Goal: Task Accomplishment & Management: Manage account settings

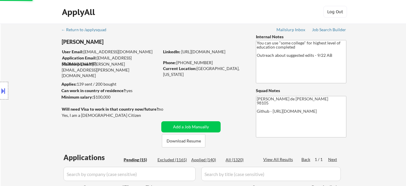
select select ""pending""
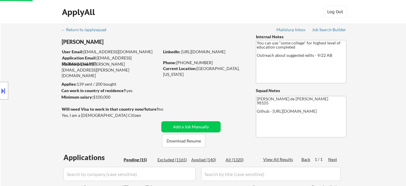
select select ""pending""
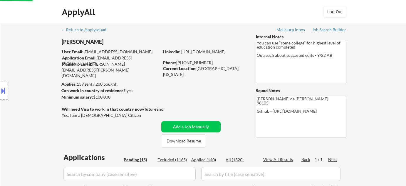
select select ""pending""
select select ""applied""
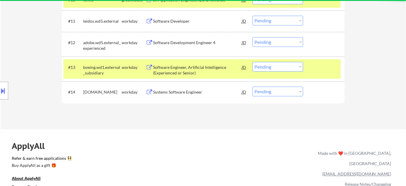
scroll to position [400, 0]
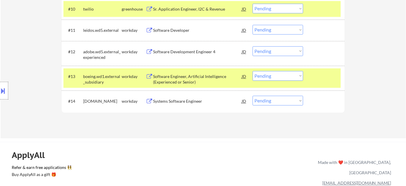
click at [183, 103] on div "Systems Software Engineer" at bounding box center [197, 101] width 89 height 6
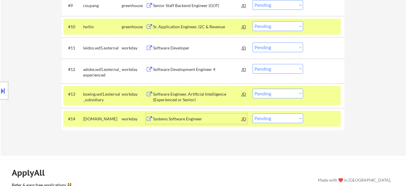
scroll to position [374, 0]
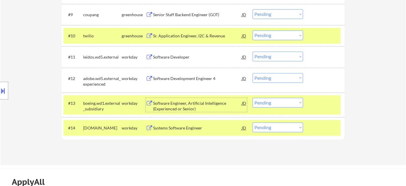
click at [189, 105] on div "Software Engineer, Artificial Intelligence (Experienced or Senior)" at bounding box center [197, 105] width 89 height 11
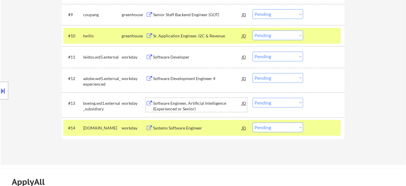
click at [280, 132] on div "#14 mhs.wd1.careers workday Systems Software Engineer JD warning_amber Choose a…" at bounding box center [201, 128] width 277 height 16
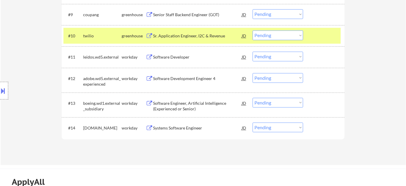
click at [281, 126] on select "Choose an option... Pending Applied Excluded (Questions) Excluded (Expired) Exc…" at bounding box center [278, 127] width 51 height 10
select select ""excluded__bad_match_""
click at [253, 122] on select "Choose an option... Pending Applied Excluded (Questions) Excluded (Expired) Exc…" at bounding box center [278, 127] width 51 height 10
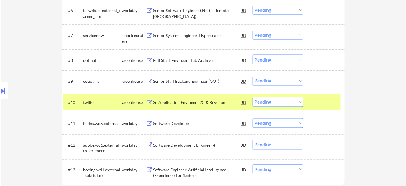
scroll to position [294, 0]
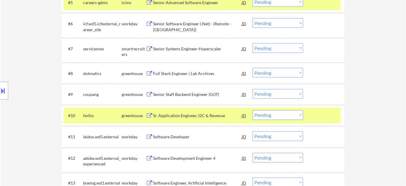
click at [189, 74] on div "Full Stack Engineer | Lab Archives" at bounding box center [197, 73] width 89 height 6
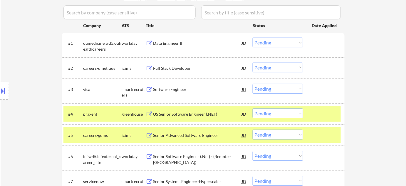
scroll to position [160, 0]
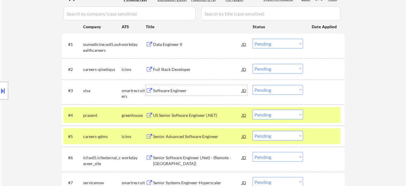
click at [170, 93] on div "Software Engineer" at bounding box center [197, 90] width 89 height 11
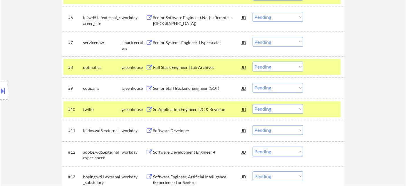
scroll to position [320, 0]
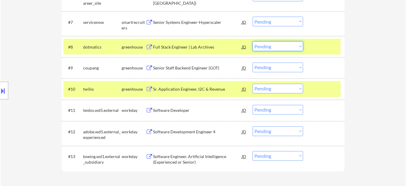
click at [266, 48] on select "Choose an option... Pending Applied Excluded (Questions) Excluded (Expired) Exc…" at bounding box center [278, 46] width 51 height 10
click at [253, 41] on select "Choose an option... Pending Applied Excluded (Questions) Excluded (Expired) Exc…" at bounding box center [278, 46] width 51 height 10
select select ""pending""
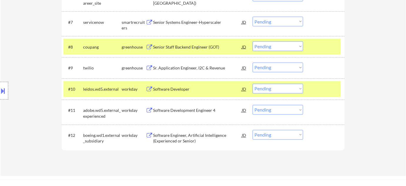
click at [184, 65] on div "Sr. Application Engineer, I2C & Revenue" at bounding box center [197, 68] width 89 height 11
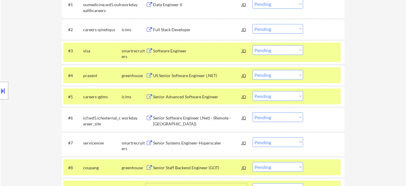
scroll to position [187, 0]
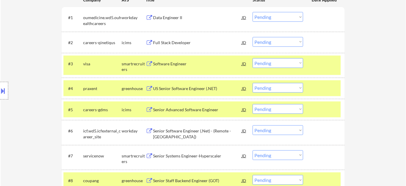
click at [279, 65] on select "Choose an option... Pending Applied Excluded (Questions) Excluded (Expired) Exc…" at bounding box center [278, 63] width 51 height 10
click at [253, 58] on select "Choose an option... Pending Applied Excluded (Questions) Excluded (Expired) Exc…" at bounding box center [278, 63] width 51 height 10
select select ""pending""
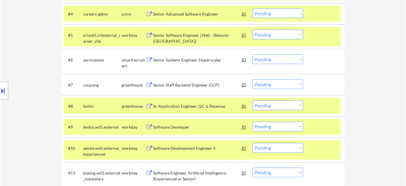
scroll to position [267, 0]
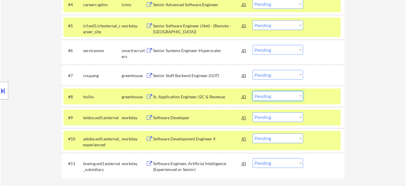
click at [270, 99] on select "Choose an option... Pending Applied Excluded (Questions) Excluded (Expired) Exc…" at bounding box center [278, 96] width 51 height 10
click at [253, 91] on select "Choose an option... Pending Applied Excluded (Questions) Excluded (Expired) Exc…" at bounding box center [278, 96] width 51 height 10
select select ""pending""
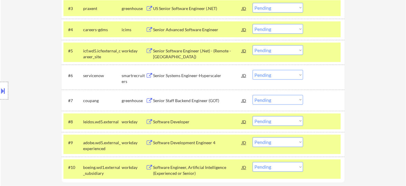
scroll to position [214, 0]
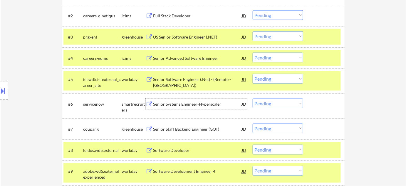
click at [184, 107] on div "Senior Systems Engineer-Hyperscaler" at bounding box center [197, 103] width 89 height 11
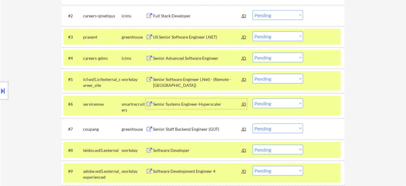
click at [4, 90] on button at bounding box center [3, 91] width 6 height 10
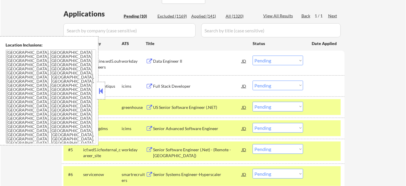
scroll to position [187, 0]
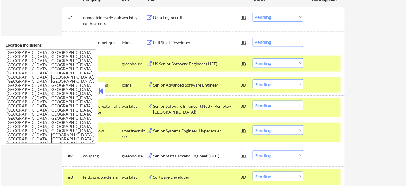
click at [102, 94] on button at bounding box center [101, 90] width 6 height 9
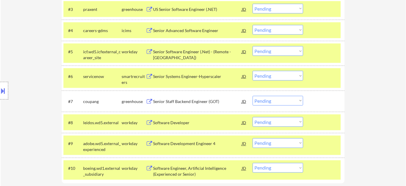
scroll to position [240, 0]
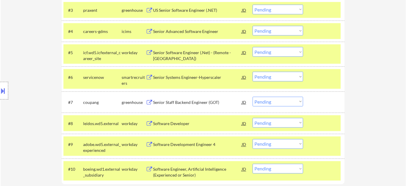
click at [275, 79] on select "Choose an option... Pending Applied Excluded (Questions) Excluded (Expired) Exc…" at bounding box center [278, 77] width 51 height 10
click at [253, 72] on select "Choose an option... Pending Applied Excluded (Questions) Excluded (Expired) Exc…" at bounding box center [278, 77] width 51 height 10
select select ""pending""
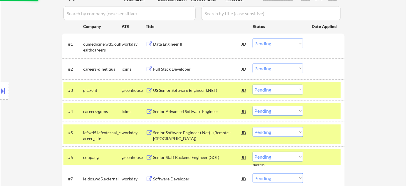
scroll to position [160, 0]
click at [174, 42] on div "Data Engineer II" at bounding box center [197, 44] width 89 height 6
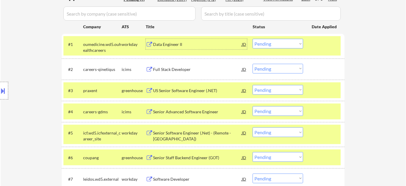
click at [297, 44] on select "Choose an option... Pending Applied Excluded (Questions) Excluded (Expired) Exc…" at bounding box center [278, 44] width 51 height 10
click at [253, 39] on select "Choose an option... Pending Applied Excluded (Questions) Excluded (Expired) Exc…" at bounding box center [278, 44] width 51 height 10
select select ""pending""
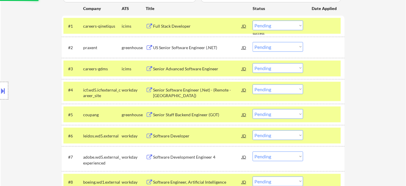
scroll to position [187, 0]
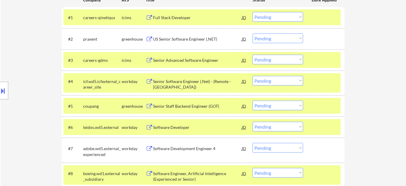
click at [176, 15] on div "Full Stack Developer" at bounding box center [197, 18] width 89 height 6
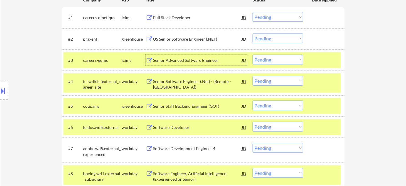
click at [201, 59] on div "Senior Advanced Software Engineer" at bounding box center [197, 60] width 89 height 6
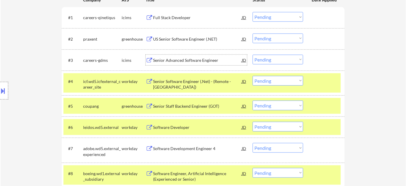
click at [187, 84] on div "Senior Software Engineer (.Net) - (Remote - US)" at bounding box center [197, 83] width 89 height 11
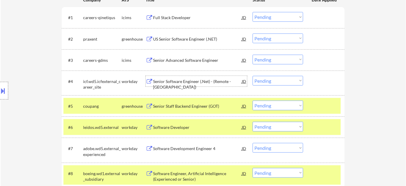
click at [279, 57] on select "Choose an option... Pending Applied Excluded (Questions) Excluded (Expired) Exc…" at bounding box center [278, 60] width 51 height 10
click at [295, 59] on select "Choose an option... Pending Applied Excluded (Questions) Excluded (Expired) Exc…" at bounding box center [278, 60] width 51 height 10
click at [253, 55] on select "Choose an option... Pending Applied Excluded (Questions) Excluded (Expired) Exc…" at bounding box center [278, 60] width 51 height 10
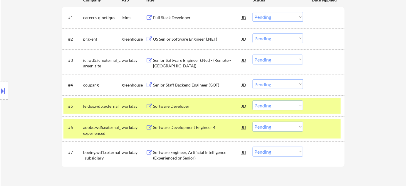
click at [190, 86] on div "Senior Staff Backend Engineer (GOT)" at bounding box center [197, 85] width 89 height 6
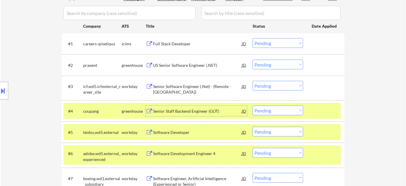
scroll to position [160, 0]
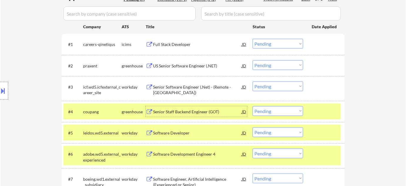
click at [267, 84] on select "Choose an option... Pending Applied Excluded (Questions) Excluded (Expired) Exc…" at bounding box center [278, 86] width 51 height 10
click at [253, 81] on select "Choose an option... Pending Applied Excluded (Questions) Excluded (Expired) Exc…" at bounding box center [278, 86] width 51 height 10
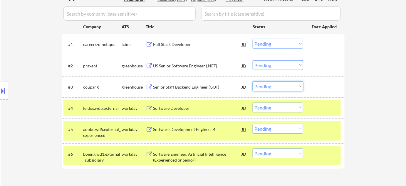
drag, startPoint x: 258, startPoint y: 87, endPoint x: 262, endPoint y: 88, distance: 4.5
click at [258, 87] on select "Choose an option... Pending Applied Excluded (Questions) Excluded (Expired) Exc…" at bounding box center [278, 86] width 51 height 10
click at [253, 81] on select "Choose an option... Pending Applied Excluded (Questions) Excluded (Expired) Exc…" at bounding box center [278, 86] width 51 height 10
select select ""pending""
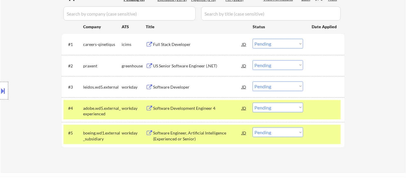
click at [180, 109] on div "Software Development Engineer 4" at bounding box center [197, 108] width 89 height 6
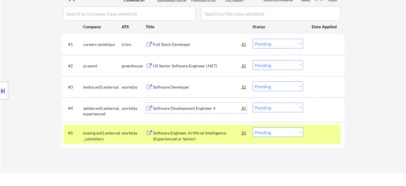
drag, startPoint x: 287, startPoint y: 106, endPoint x: 286, endPoint y: 110, distance: 4.4
click at [287, 106] on select "Choose an option... Pending Applied Excluded (Questions) Excluded (Expired) Exc…" at bounding box center [278, 108] width 51 height 10
click at [253, 103] on select "Choose an option... Pending Applied Excluded (Questions) Excluded (Expired) Exc…" at bounding box center [278, 108] width 51 height 10
select select ""pending""
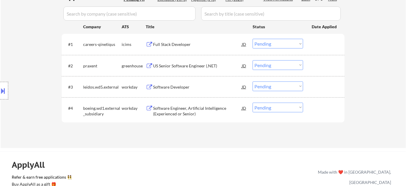
click at [179, 43] on div "Full Stack Developer" at bounding box center [197, 44] width 89 height 6
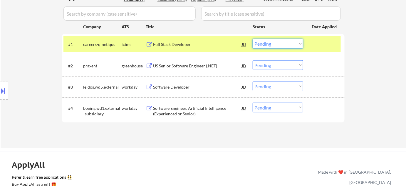
drag, startPoint x: 267, startPoint y: 41, endPoint x: 271, endPoint y: 48, distance: 7.9
click at [267, 41] on select "Choose an option... Pending Applied Excluded (Questions) Excluded (Expired) Exc…" at bounding box center [278, 44] width 51 height 10
click at [253, 39] on select "Choose an option... Pending Applied Excluded (Questions) Excluded (Expired) Exc…" at bounding box center [278, 44] width 51 height 10
select select ""pending""
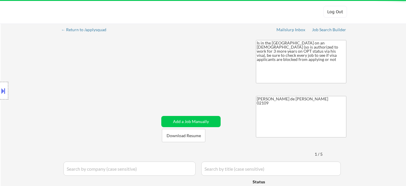
select select ""pending""
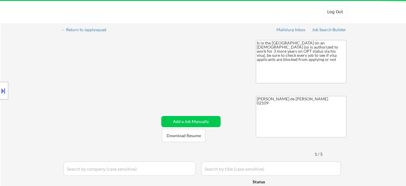
select select ""pending""
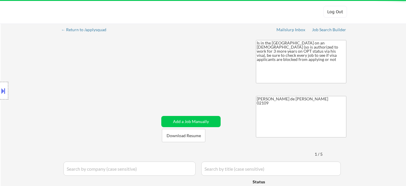
select select ""pending""
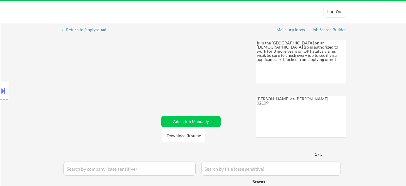
select select ""pending""
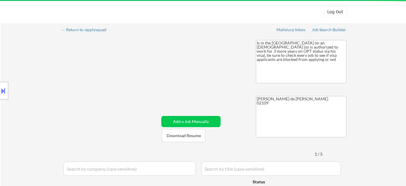
select select ""pending""
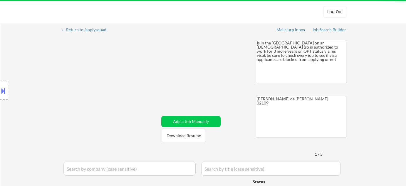
select select ""pending""
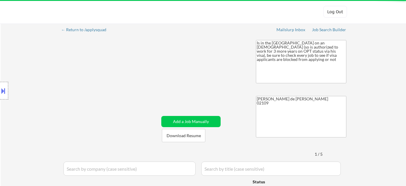
select select ""pending""
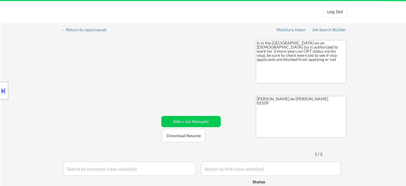
select select ""pending""
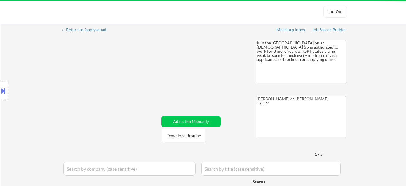
select select ""pending""
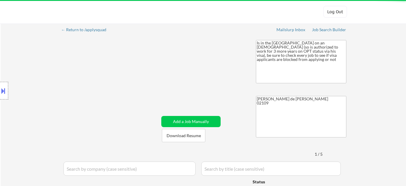
select select ""pending""
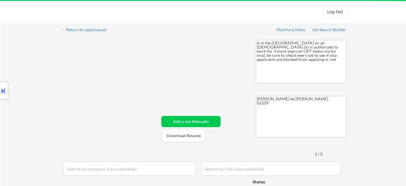
select select ""pending""
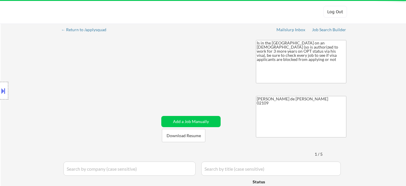
select select ""pending""
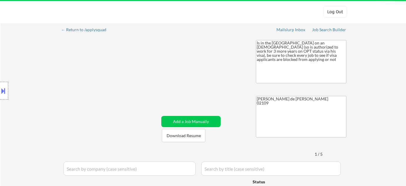
select select ""pending""
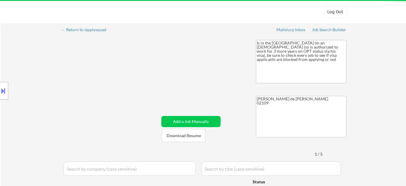
select select ""pending""
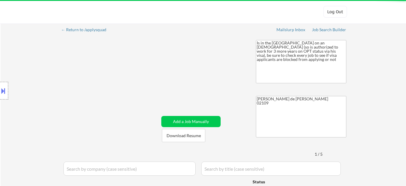
select select ""pending""
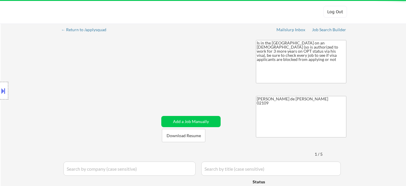
select select ""pending""
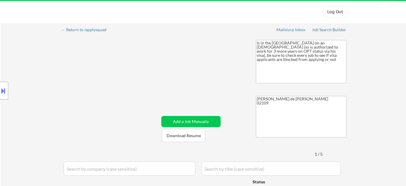
select select ""pending""
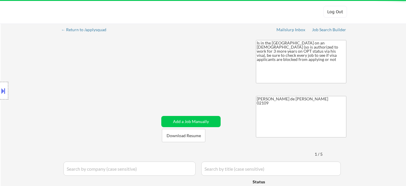
select select ""pending""
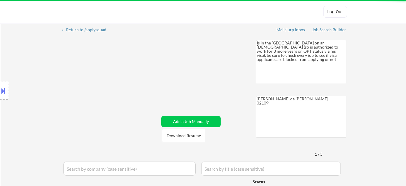
select select ""pending""
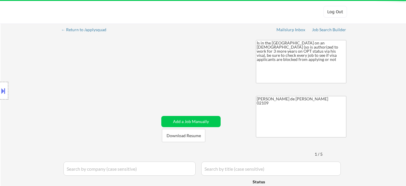
select select ""pending""
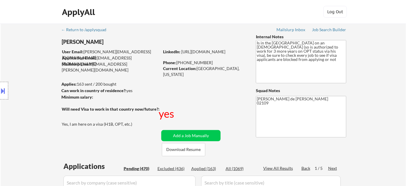
scroll to position [80, 0]
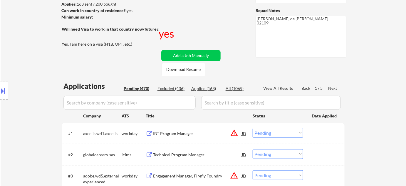
click at [188, 132] on div "IBT Program Manager" at bounding box center [197, 133] width 89 height 6
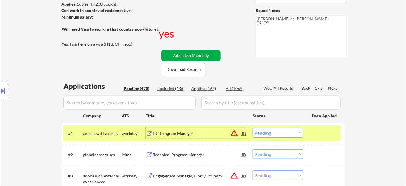
scroll to position [133, 0]
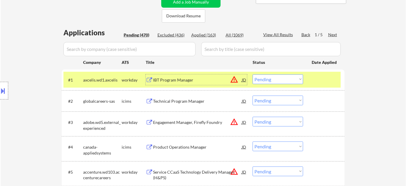
click at [176, 100] on div "Technical Program Manager" at bounding box center [197, 101] width 89 height 6
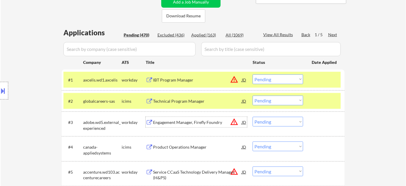
click at [185, 123] on div "Engagement Manager, Firefly Foundry" at bounding box center [197, 122] width 89 height 6
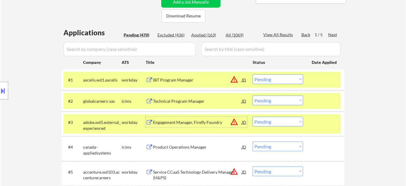
click at [278, 75] on select "Choose an option... Pending Applied Excluded (Questions) Excluded (Expired) Exc…" at bounding box center [278, 79] width 51 height 10
click at [253, 74] on select "Choose an option... Pending Applied Excluded (Questions) Excluded (Expired) Exc…" at bounding box center [278, 79] width 51 height 10
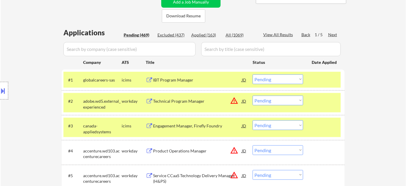
click at [263, 80] on select "Choose an option... Pending Applied Excluded (Questions) Excluded (Expired) Exc…" at bounding box center [278, 79] width 51 height 10
click at [253, 74] on select "Choose an option... Pending Applied Excluded (Questions) Excluded (Expired) Exc…" at bounding box center [278, 79] width 51 height 10
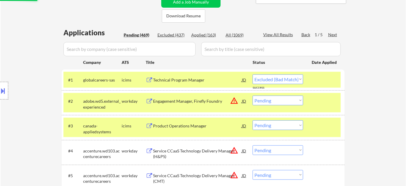
select select ""pending""
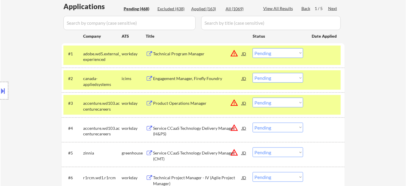
scroll to position [187, 0]
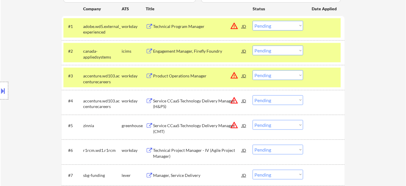
click at [191, 50] on div "Engagement Manager, Firefly Foundry" at bounding box center [197, 51] width 89 height 6
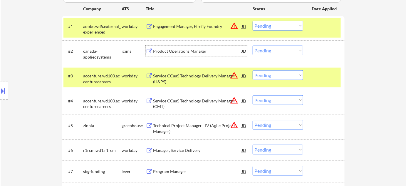
click at [180, 75] on div "Service CCaaS Technology Delivery Manager (H&PS)" at bounding box center [197, 78] width 89 height 11
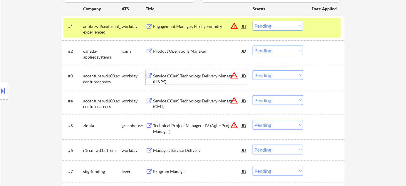
click at [182, 100] on div "Service CCaaS Technology Delivery Manager (CMT)" at bounding box center [197, 103] width 89 height 11
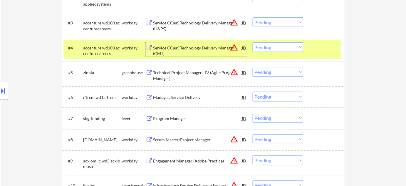
scroll to position [240, 0]
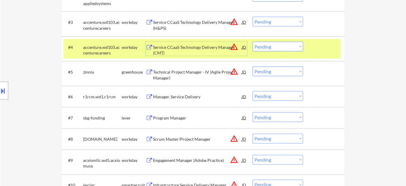
click at [161, 76] on div "Technical Project Manager - IV (Agile Project Manager)" at bounding box center [197, 74] width 89 height 11
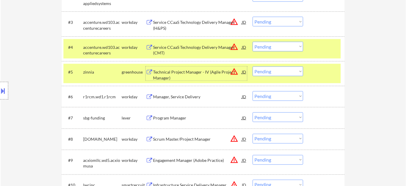
click at [161, 99] on div "Manager, Service Delivery" at bounding box center [197, 97] width 89 height 6
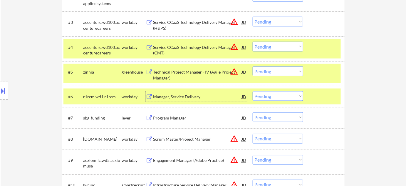
click at [271, 72] on select "Choose an option... Pending Applied Excluded (Questions) Excluded (Expired) Exc…" at bounding box center [278, 71] width 51 height 10
click at [253, 66] on select "Choose an option... Pending Applied Excluded (Questions) Excluded (Expired) Exc…" at bounding box center [278, 71] width 51 height 10
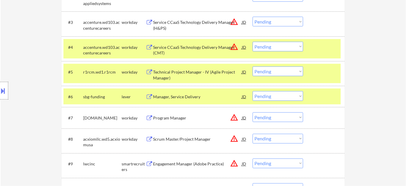
scroll to position [267, 0]
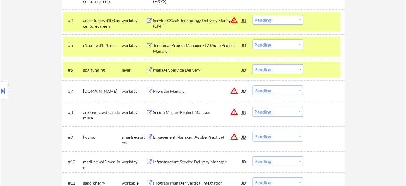
click at [281, 46] on select "Choose an option... Pending Applied Excluded (Questions) Excluded (Expired) Exc…" at bounding box center [278, 45] width 51 height 10
click at [253, 40] on select "Choose an option... Pending Applied Excluded (Questions) Excluded (Expired) Exc…" at bounding box center [278, 45] width 51 height 10
select select ""pending""
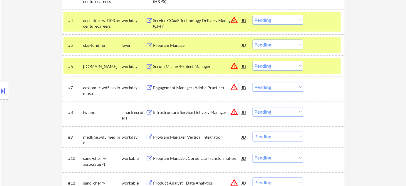
click at [183, 46] on div "Program Manager" at bounding box center [197, 45] width 89 height 6
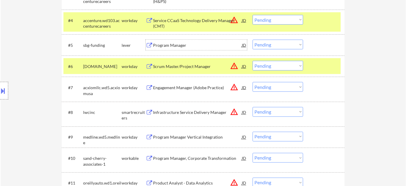
click at [174, 69] on div "Scrum Master/Project Manager" at bounding box center [197, 66] width 89 height 6
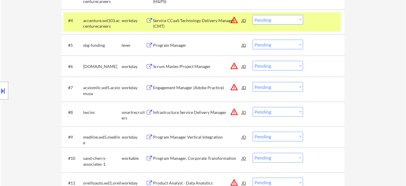
select select ""PLACEHOLDER_1427118222253""
select select ""pending""
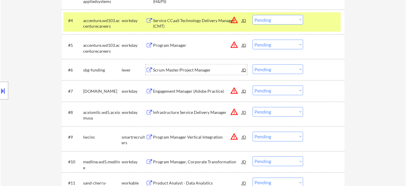
click at [282, 19] on select "Choose an option... Pending Applied Excluded (Questions) Excluded (Expired) Exc…" at bounding box center [278, 20] width 51 height 10
click at [253, 15] on select "Choose an option... Pending Applied Excluded (Questions) Excluded (Expired) Exc…" at bounding box center [278, 20] width 51 height 10
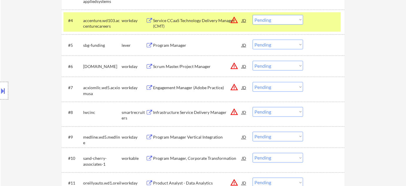
click at [275, 21] on select "Choose an option... Pending Applied Excluded (Questions) Excluded (Expired) Exc…" at bounding box center [278, 20] width 51 height 10
click at [253, 15] on select "Choose an option... Pending Applied Excluded (Questions) Excluded (Expired) Exc…" at bounding box center [278, 20] width 51 height 10
select select ""pending""
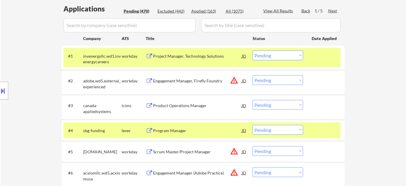
scroll to position [160, 0]
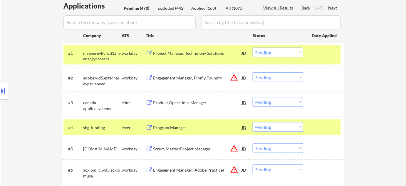
click at [263, 102] on select "Choose an option... Pending Applied Excluded (Questions) Excluded (Expired) Exc…" at bounding box center [278, 102] width 51 height 10
click at [253, 97] on select "Choose an option... Pending Applied Excluded (Questions) Excluded (Expired) Exc…" at bounding box center [278, 102] width 51 height 10
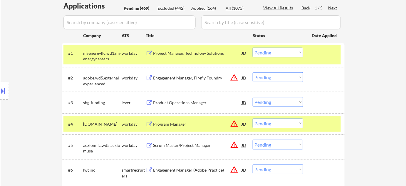
click at [0, 92] on button at bounding box center [3, 91] width 6 height 10
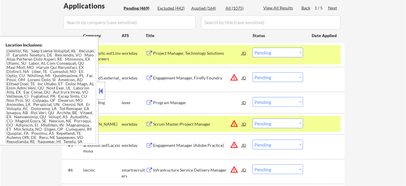
scroll to position [1363, 0]
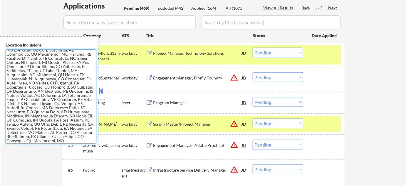
click at [100, 95] on button at bounding box center [101, 90] width 6 height 9
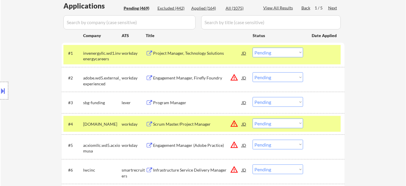
click at [276, 104] on select "Choose an option... Pending Applied Excluded (Questions) Excluded (Expired) Exc…" at bounding box center [278, 102] width 51 height 10
click at [253, 97] on select "Choose an option... Pending Applied Excluded (Questions) Excluded (Expired) Exc…" at bounding box center [278, 102] width 51 height 10
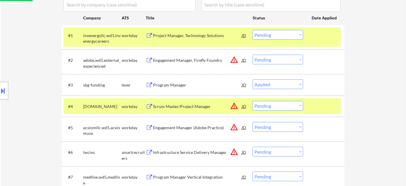
scroll to position [187, 0]
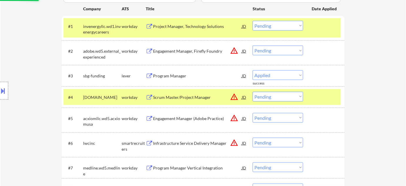
select select ""pending""
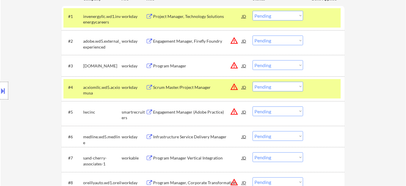
scroll to position [214, 0]
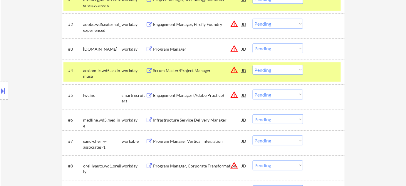
click at [187, 95] on div "Engagement Manager (Adobe Practice)" at bounding box center [197, 95] width 89 height 6
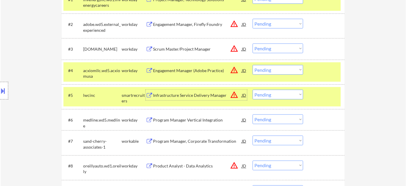
drag, startPoint x: 265, startPoint y: 92, endPoint x: 267, endPoint y: 96, distance: 4.7
click at [265, 92] on select "Choose an option... Pending Applied Excluded (Questions) Excluded (Expired) Exc…" at bounding box center [278, 95] width 51 height 10
click at [253, 90] on select "Choose an option... Pending Applied Excluded (Questions) Excluded (Expired) Exc…" at bounding box center [278, 95] width 51 height 10
select select ""pending""
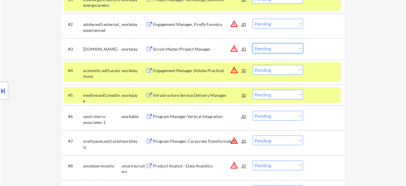
click at [275, 51] on select "Choose an option... Pending Applied Excluded (Questions) Excluded (Expired) Exc…" at bounding box center [278, 48] width 51 height 10
click at [253, 43] on select "Choose an option... Pending Applied Excluded (Questions) Excluded (Expired) Exc…" at bounding box center [278, 48] width 51 height 10
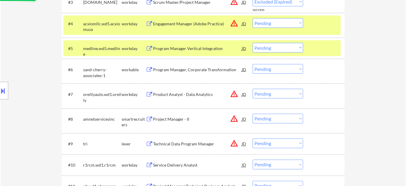
scroll to position [240, 0]
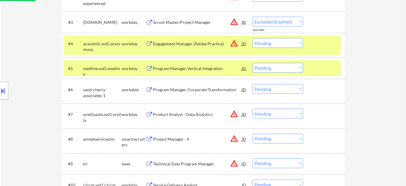
select select ""pending""
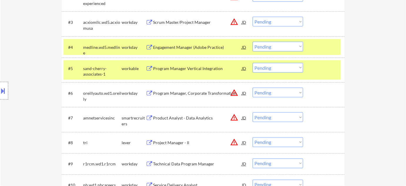
click at [190, 48] on div "Engagement Manager (Adobe Practice)" at bounding box center [197, 47] width 89 height 6
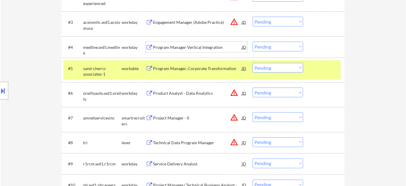
click at [194, 65] on div "Program Manager, Corporate Transformation" at bounding box center [197, 68] width 89 height 11
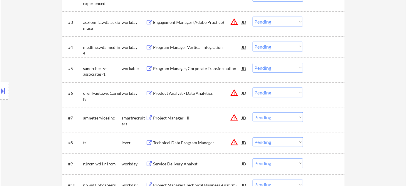
click at [0, 93] on button at bounding box center [3, 91] width 6 height 10
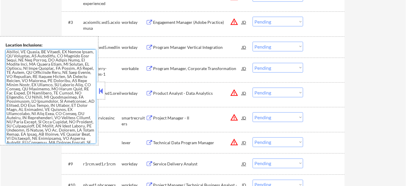
scroll to position [1363, 0]
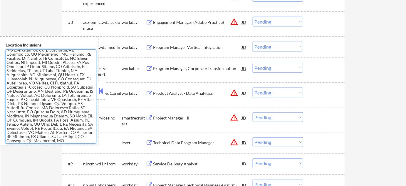
click at [103, 86] on div at bounding box center [101, 91] width 8 height 18
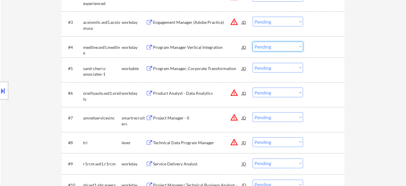
drag, startPoint x: 267, startPoint y: 47, endPoint x: 269, endPoint y: 51, distance: 3.8
click at [267, 47] on select "Choose an option... Pending Applied Excluded (Questions) Excluded (Expired) Exc…" at bounding box center [278, 47] width 51 height 10
click at [253, 42] on select "Choose an option... Pending Applied Excluded (Questions) Excluded (Expired) Exc…" at bounding box center [278, 47] width 51 height 10
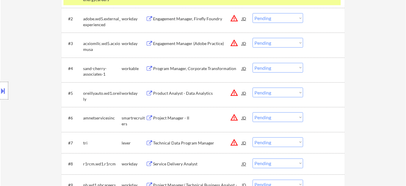
scroll to position [214, 0]
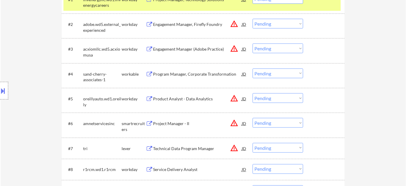
click at [283, 78] on div "#4 sand-cherry-associates-1 workable Program Manager, Corporate Transformation …" at bounding box center [201, 75] width 277 height 19
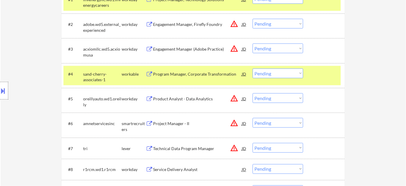
click at [286, 73] on select "Choose an option... Pending Applied Excluded (Questions) Excluded (Expired) Exc…" at bounding box center [278, 73] width 51 height 10
click at [253, 68] on select "Choose an option... Pending Applied Excluded (Questions) Excluded (Expired) Exc…" at bounding box center [278, 73] width 51 height 10
select select ""pending""
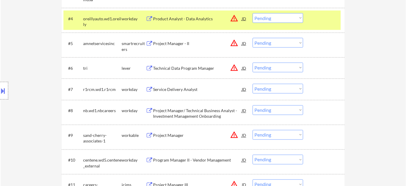
scroll to position [267, 0]
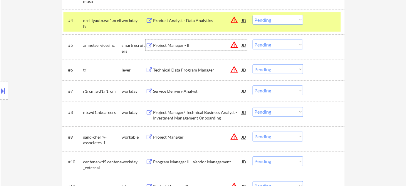
click at [172, 43] on div "Project Manager - II" at bounding box center [197, 45] width 89 height 6
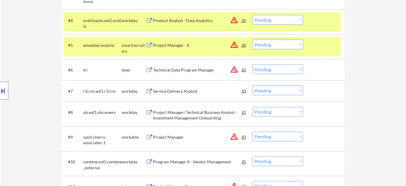
click at [2, 95] on div at bounding box center [4, 91] width 8 height 18
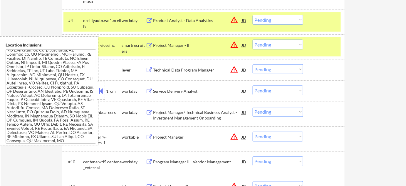
scroll to position [725, 0]
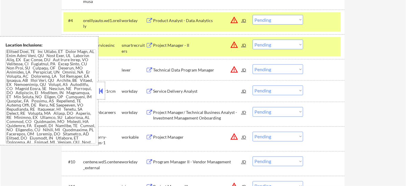
click at [101, 92] on button at bounding box center [101, 90] width 6 height 9
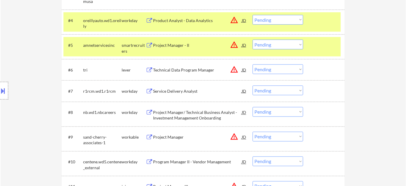
click at [274, 44] on select "Choose an option... Pending Applied Excluded (Questions) Excluded (Expired) Exc…" at bounding box center [278, 45] width 51 height 10
click at [253, 40] on select "Choose an option... Pending Applied Excluded (Questions) Excluded (Expired) Exc…" at bounding box center [278, 45] width 51 height 10
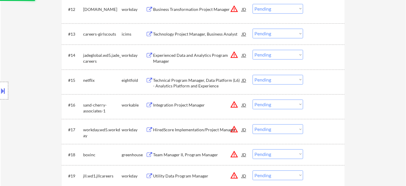
select select ""pending""
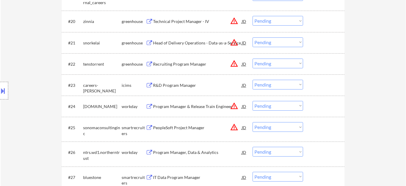
click at [174, 64] on div "Recruiting Program Manager" at bounding box center [197, 64] width 89 height 6
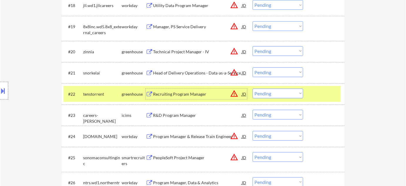
scroll to position [614, 0]
click at [191, 50] on div "Technical Project Manager - IV" at bounding box center [197, 52] width 89 height 6
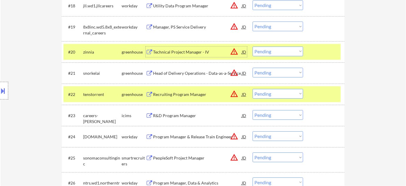
click at [268, 51] on select "Choose an option... Pending Applied Excluded (Questions) Excluded (Expired) Exc…" at bounding box center [278, 51] width 51 height 10
click at [253, 46] on select "Choose an option... Pending Applied Excluded (Questions) Excluded (Expired) Exc…" at bounding box center [278, 51] width 51 height 10
select select ""pending""
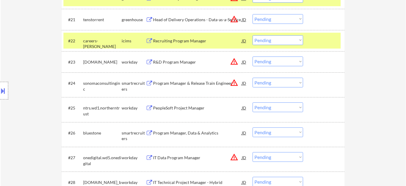
scroll to position [721, 0]
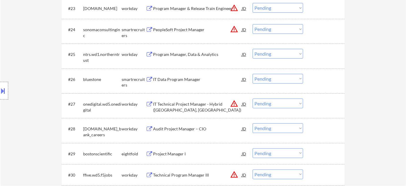
click at [174, 81] on div "IT Data Program Manager" at bounding box center [197, 79] width 89 height 6
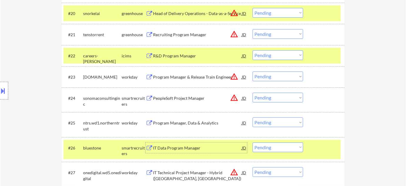
scroll to position [641, 0]
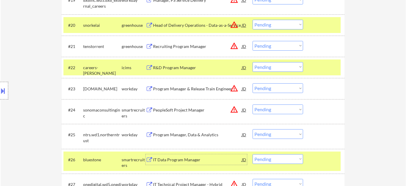
click at [277, 46] on select "Choose an option... Pending Applied Excluded (Questions) Excluded (Expired) Exc…" at bounding box center [278, 46] width 51 height 10
click at [253, 41] on select "Choose an option... Pending Applied Excluded (Questions) Excluded (Expired) Exc…" at bounding box center [278, 46] width 51 height 10
select select ""pending""
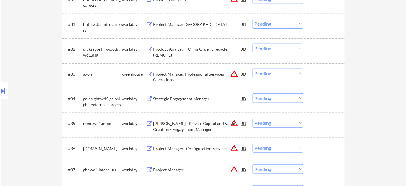
scroll to position [908, 0]
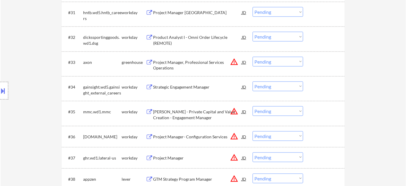
click at [179, 66] on div "Project Manager, Professional Services Operations" at bounding box center [197, 64] width 89 height 11
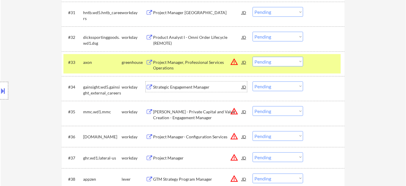
click at [174, 84] on div "Strategic Engagement Manager" at bounding box center [197, 87] width 89 height 6
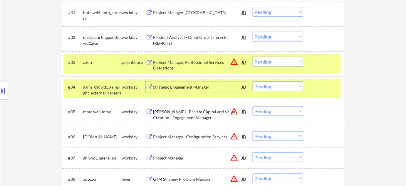
click at [193, 119] on div "Oliver Wyman - Private Capital and Value Creation - Engagement Manager" at bounding box center [197, 114] width 89 height 11
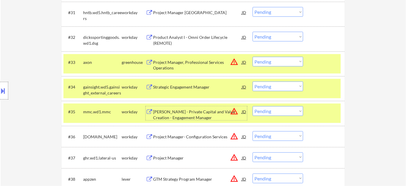
click at [175, 134] on div "Project Manager- Configuration Services" at bounding box center [197, 137] width 89 height 6
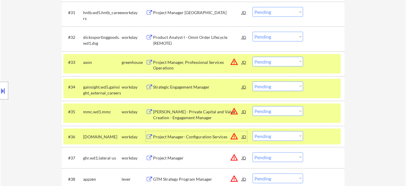
click at [167, 155] on div "Project Manager" at bounding box center [197, 158] width 89 height 6
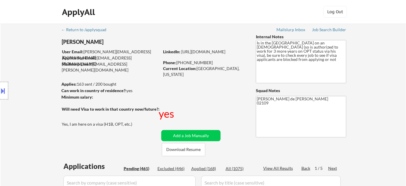
scroll to position [686, 0]
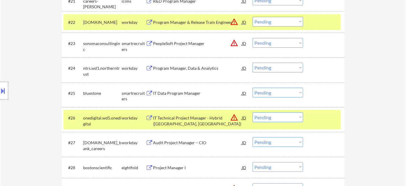
click at [271, 88] on select "Choose an option... Pending Applied Excluded (Questions) Excluded (Expired) Exc…" at bounding box center [278, 93] width 51 height 10
click at [253, 88] on select "Choose an option... Pending Applied Excluded (Questions) Excluded (Expired) Exc…" at bounding box center [278, 93] width 51 height 10
select select ""pending""
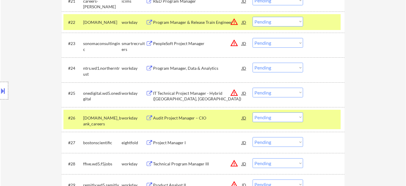
scroll to position [852, 0]
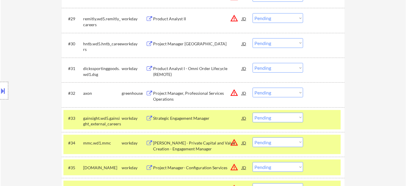
click at [276, 94] on select "Choose an option... Pending Applied Excluded (Questions) Excluded (Expired) Exc…" at bounding box center [278, 93] width 51 height 10
click at [253, 88] on select "Choose an option... Pending Applied Excluded (Questions) Excluded (Expired) Exc…" at bounding box center [278, 93] width 51 height 10
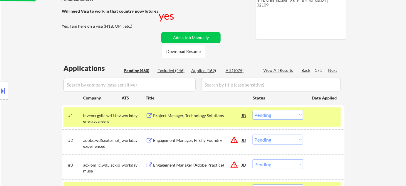
scroll to position [0, 0]
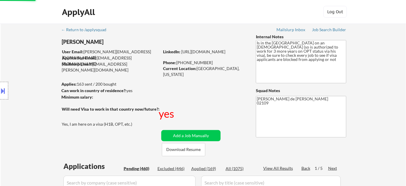
select select ""pending""
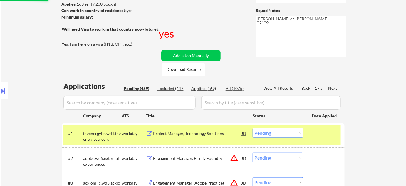
click at [152, 110] on div "Title" at bounding box center [196, 115] width 101 height 11
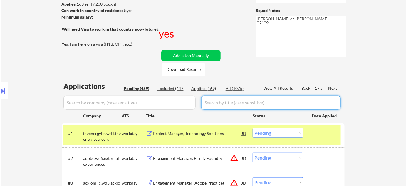
click at [158, 99] on input "input" at bounding box center [129, 102] width 132 height 14
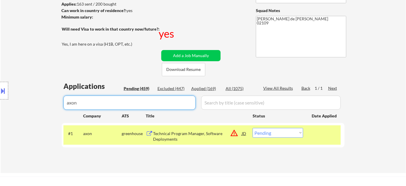
type input "axon"
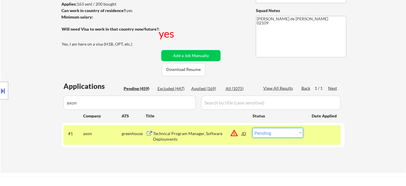
click at [270, 135] on select "Choose an option... Pending Applied Excluded (Questions) Excluded (Expired) Exc…" at bounding box center [278, 133] width 51 height 10
select select ""excluded__bad_match_""
click at [253, 128] on select "Choose an option... Pending Applied Excluded (Questions) Excluded (Expired) Exc…" at bounding box center [278, 133] width 51 height 10
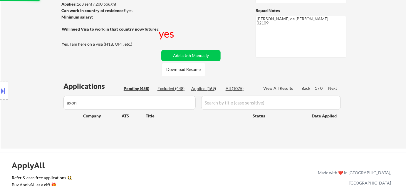
drag, startPoint x: 10, startPoint y: 103, endPoint x: 0, endPoint y: 103, distance: 10.0
click at [0, 103] on body "← Return to /applysquad Mailslurp Inbox Job Search Builder Ankit Malviya User E…" at bounding box center [203, 13] width 406 height 186
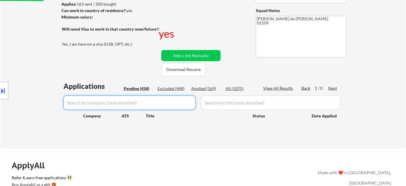
select select ""pending""
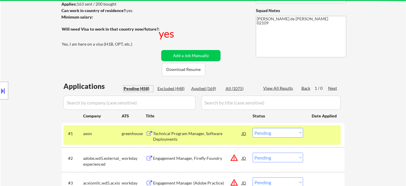
click at [140, 88] on div "Pending (458)" at bounding box center [138, 88] width 29 height 6
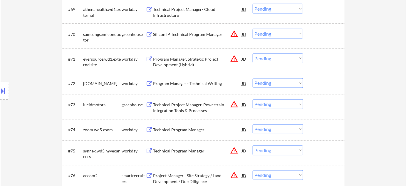
scroll to position [1789, 0]
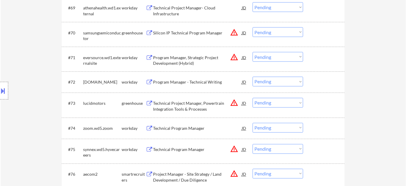
drag, startPoint x: 262, startPoint y: 81, endPoint x: 265, endPoint y: 84, distance: 4.2
click at [262, 81] on select "Choose an option... Pending Applied Excluded (Questions) Excluded (Expired) Exc…" at bounding box center [278, 82] width 51 height 10
click at [253, 77] on select "Choose an option... Pending Applied Excluded (Questions) Excluded (Expired) Exc…" at bounding box center [278, 82] width 51 height 10
select select ""pending""
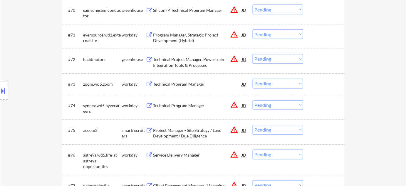
scroll to position [1842, 0]
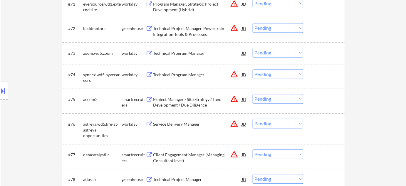
click at [192, 77] on div "Technical Program Manager" at bounding box center [197, 75] width 89 height 6
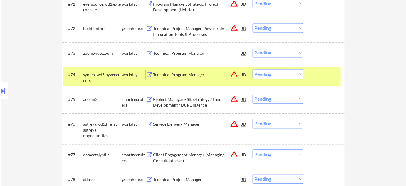
click at [274, 76] on select "Choose an option... Pending Applied Excluded (Questions) Excluded (Expired) Exc…" at bounding box center [278, 74] width 51 height 10
click at [253, 69] on select "Choose an option... Pending Applied Excluded (Questions) Excluded (Expired) Exc…" at bounding box center [278, 74] width 51 height 10
click at [177, 54] on div "Technical Program Manager" at bounding box center [197, 54] width 89 height 6
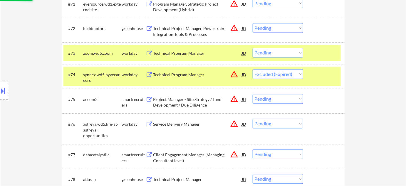
select select ""pending""
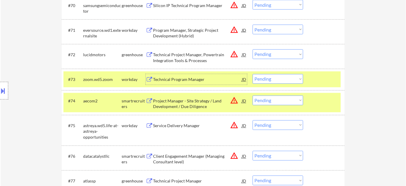
scroll to position [1815, 0]
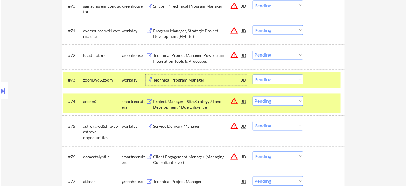
drag, startPoint x: 271, startPoint y: 79, endPoint x: 272, endPoint y: 83, distance: 3.9
click at [271, 79] on select "Choose an option... Pending Applied Excluded (Questions) Excluded (Expired) Exc…" at bounding box center [278, 80] width 51 height 10
click at [253, 75] on select "Choose an option... Pending Applied Excluded (Questions) Excluded (Expired) Exc…" at bounding box center [278, 80] width 51 height 10
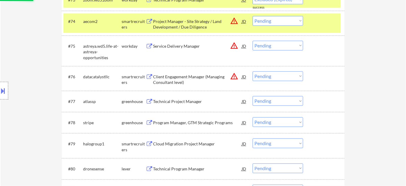
select select ""pending""
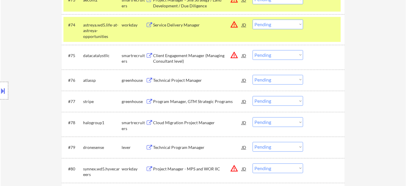
click at [184, 147] on div "Technical Program Manager" at bounding box center [197, 147] width 89 height 6
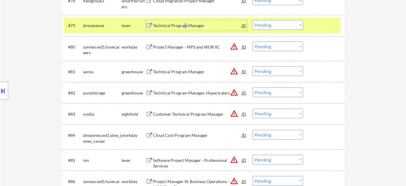
scroll to position [2029, 0]
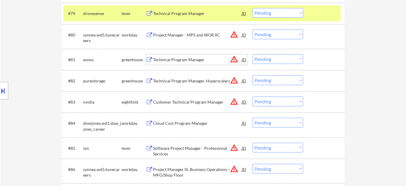
click at [189, 58] on div "Technical Program Manager" at bounding box center [197, 60] width 89 height 6
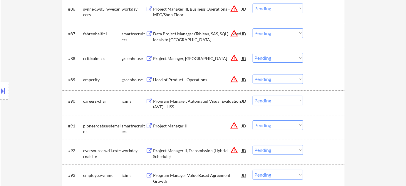
scroll to position [1996, 0]
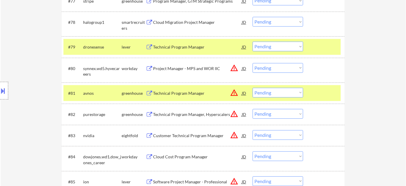
click at [293, 97] on select "Choose an option... Pending Applied Excluded (Questions) Excluded (Expired) Exc…" at bounding box center [278, 93] width 51 height 10
click at [253, 88] on select "Choose an option... Pending Applied Excluded (Questions) Excluded (Expired) Exc…" at bounding box center [278, 93] width 51 height 10
select select ""pending""
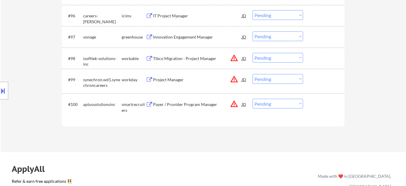
scroll to position [2423, 0]
click at [166, 75] on div "Project Manager" at bounding box center [197, 79] width 89 height 11
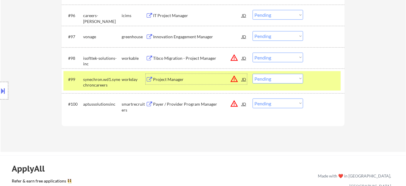
click at [173, 56] on div "Tibco Migration - Project Manager" at bounding box center [197, 58] width 89 height 6
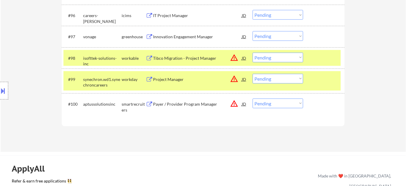
scroll to position [1950, 0]
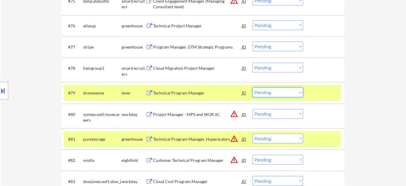
click at [274, 96] on select "Choose an option... Pending Applied Excluded (Questions) Excluded (Expired) Exc…" at bounding box center [278, 92] width 51 height 10
click at [253, 87] on select "Choose an option... Pending Applied Excluded (Questions) Excluded (Expired) Exc…" at bounding box center [278, 92] width 51 height 10
select select ""pending""
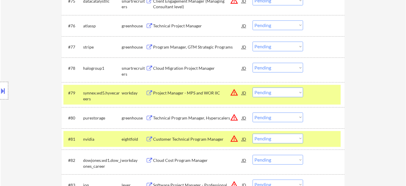
click at [4, 83] on div at bounding box center [4, 91] width 8 height 18
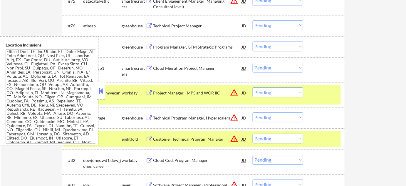
scroll to position [334, 0]
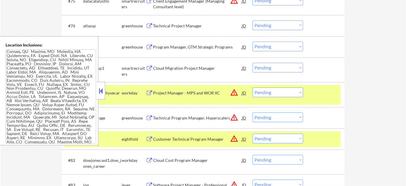
click at [103, 89] on button at bounding box center [101, 90] width 6 height 9
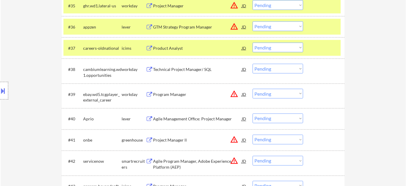
scroll to position [2388, 0]
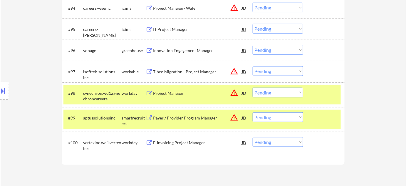
click at [275, 94] on select "Choose an option... Pending Applied Excluded (Questions) Excluded (Expired) Exc…" at bounding box center [278, 93] width 51 height 10
click at [253, 88] on select "Choose an option... Pending Applied Excluded (Questions) Excluded (Expired) Exc…" at bounding box center [278, 93] width 51 height 10
select select ""pending""
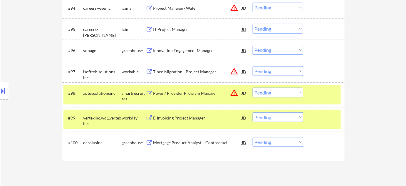
click at [266, 73] on select "Choose an option... Pending Applied Excluded (Questions) Excluded (Expired) Exc…" at bounding box center [278, 71] width 51 height 10
click at [253, 66] on select "Choose an option... Pending Applied Excluded (Questions) Excluded (Expired) Exc…" at bounding box center [278, 71] width 51 height 10
select select ""pending""
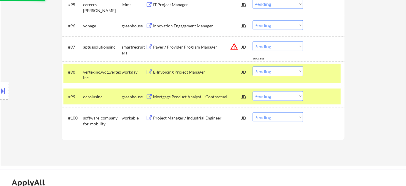
scroll to position [2442, 0]
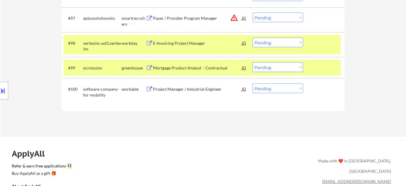
click at [184, 68] on div "Mortgage Product Analyst - Contractual" at bounding box center [197, 68] width 89 height 6
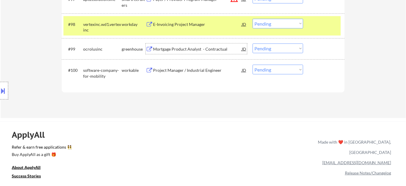
scroll to position [2468, 0]
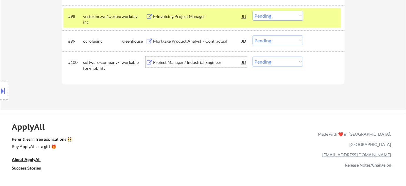
click at [173, 61] on div "Project Manager / Industrial Engineer" at bounding box center [197, 62] width 89 height 6
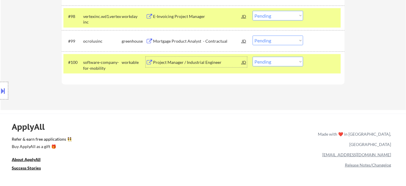
click at [284, 40] on select "Choose an option... Pending Applied Excluded (Questions) Excluded (Expired) Exc…" at bounding box center [278, 41] width 51 height 10
click at [253, 36] on select "Choose an option... Pending Applied Excluded (Questions) Excluded (Expired) Exc…" at bounding box center [278, 41] width 51 height 10
select select ""pending""
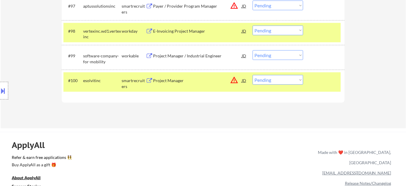
scroll to position [2442, 0]
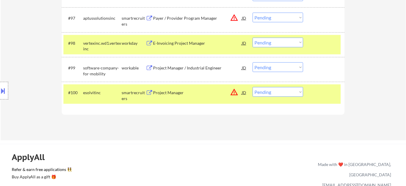
click at [185, 43] on div "E-Invoicing Project Manager" at bounding box center [197, 43] width 89 height 6
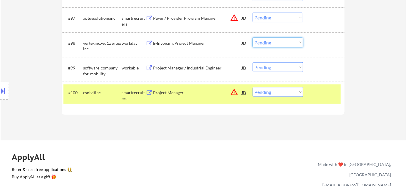
drag, startPoint x: 281, startPoint y: 38, endPoint x: 280, endPoint y: 43, distance: 5.0
click at [281, 38] on select "Choose an option... Pending Applied Excluded (Questions) Excluded (Expired) Exc…" at bounding box center [278, 43] width 51 height 10
click at [253, 38] on select "Choose an option... Pending Applied Excluded (Questions) Excluded (Expired) Exc…" at bounding box center [278, 43] width 51 height 10
select select ""pending""
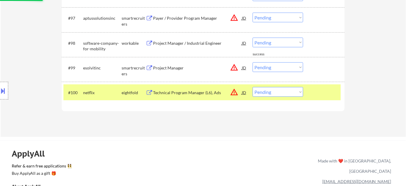
scroll to position [2388, 0]
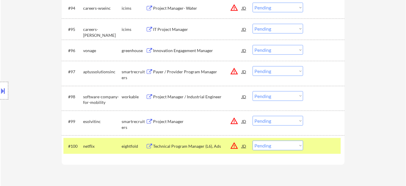
click at [179, 146] on div "Technical Program Manager (L6), Ads" at bounding box center [197, 146] width 89 height 6
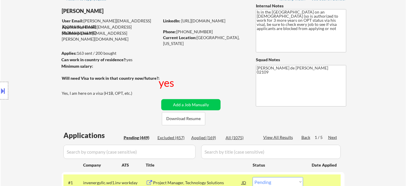
scroll to position [53, 0]
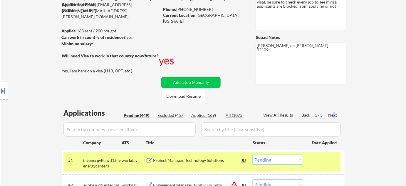
click at [334, 115] on div "Next" at bounding box center [332, 115] width 9 height 6
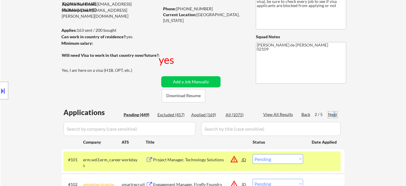
scroll to position [187, 0]
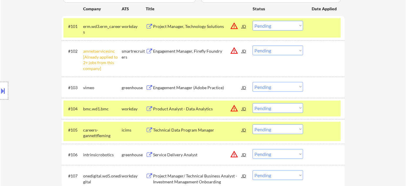
click at [258, 50] on select "Choose an option... Pending Applied Excluded (Questions) Excluded (Expired) Exc…" at bounding box center [278, 51] width 51 height 10
click at [253, 46] on select "Choose an option... Pending Applied Excluded (Questions) Excluded (Expired) Exc…" at bounding box center [278, 51] width 51 height 10
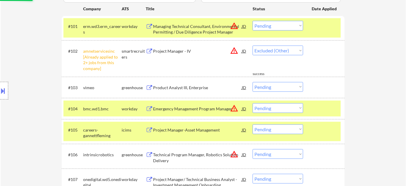
select select ""pending""
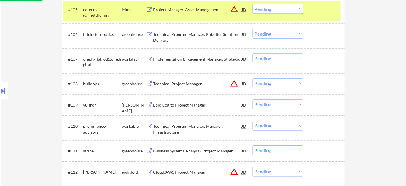
scroll to position [320, 0]
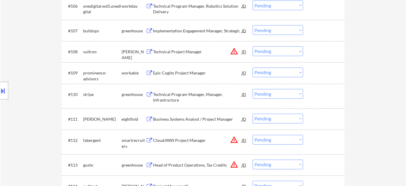
click at [182, 49] on div "Technical Project Manager" at bounding box center [197, 52] width 89 height 6
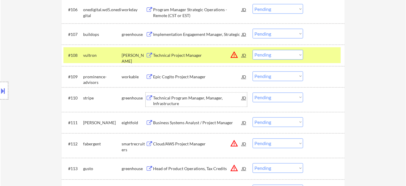
click at [172, 97] on div "Technical Program Manager, Manager, Infrastructure" at bounding box center [197, 100] width 89 height 11
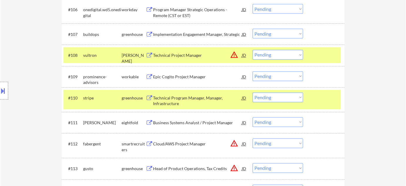
click at [0, 88] on button at bounding box center [3, 91] width 6 height 10
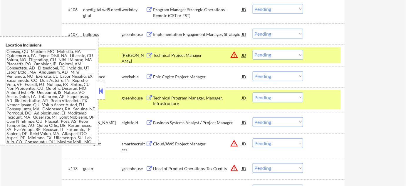
scroll to position [667, 0]
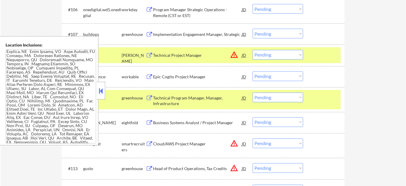
click at [99, 94] on button at bounding box center [101, 90] width 6 height 9
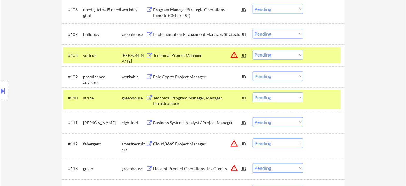
click at [233, 54] on button "warning_amber" at bounding box center [234, 55] width 8 height 8
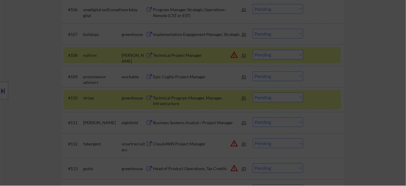
click at [351, 63] on div at bounding box center [203, 93] width 406 height 186
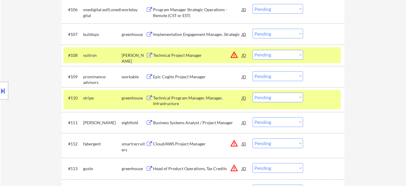
click at [234, 55] on button "warning_amber" at bounding box center [234, 55] width 8 height 8
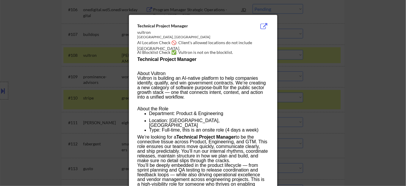
click at [365, 74] on div at bounding box center [203, 93] width 406 height 186
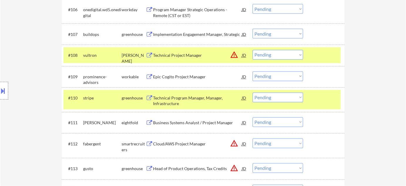
click at [283, 56] on select "Choose an option... Pending Applied Excluded (Questions) Excluded (Expired) Exc…" at bounding box center [278, 55] width 51 height 10
click at [253, 50] on select "Choose an option... Pending Applied Excluded (Questions) Excluded (Expired) Exc…" at bounding box center [278, 55] width 51 height 10
select select ""pending""
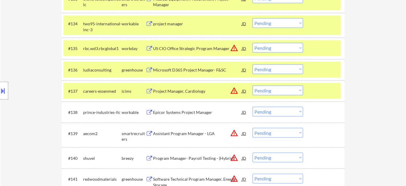
scroll to position [961, 0]
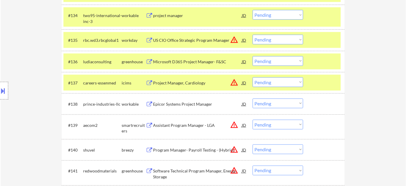
click at [279, 83] on select "Choose an option... Pending Applied Excluded (Questions) Excluded (Expired) Exc…" at bounding box center [278, 82] width 51 height 10
click at [253, 77] on select "Choose an option... Pending Applied Excluded (Questions) Excluded (Expired) Exc…" at bounding box center [278, 82] width 51 height 10
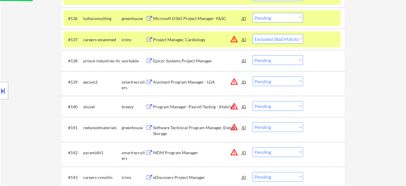
scroll to position [1014, 0]
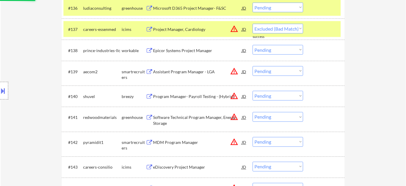
select select ""pending""
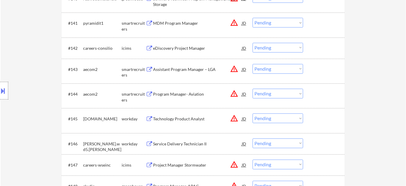
scroll to position [1121, 0]
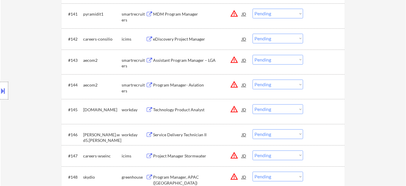
drag, startPoint x: 283, startPoint y: 85, endPoint x: 285, endPoint y: 88, distance: 4.1
click at [283, 85] on select "Choose an option... Pending Applied Excluded (Questions) Excluded (Expired) Exc…" at bounding box center [278, 84] width 51 height 10
click at [253, 79] on select "Choose an option... Pending Applied Excluded (Questions) Excluded (Expired) Exc…" at bounding box center [278, 84] width 51 height 10
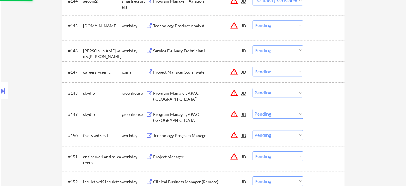
scroll to position [1228, 0]
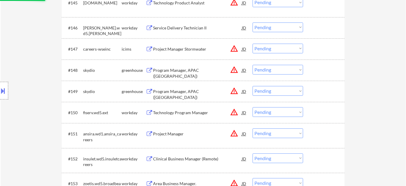
select select ""pending""
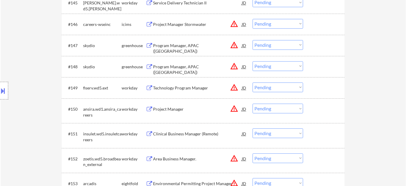
drag, startPoint x: 273, startPoint y: 66, endPoint x: 273, endPoint y: 69, distance: 3.5
click at [273, 66] on select "Choose an option... Pending Applied Excluded (Questions) Excluded (Expired) Exc…" at bounding box center [278, 66] width 51 height 10
click at [253, 61] on select "Choose an option... Pending Applied Excluded (Questions) Excluded (Expired) Exc…" at bounding box center [278, 66] width 51 height 10
click at [268, 43] on select "Choose an option... Pending Applied Excluded (Questions) Excluded (Expired) Exc…" at bounding box center [278, 45] width 51 height 10
select select ""pending""
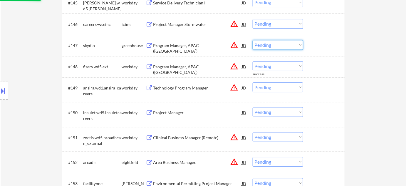
click at [352, 70] on div "← Return to /applysquad Mailslurp Inbox Job Search Builder Ankit Malviya User E…" at bounding box center [203, 63] width 405 height 2535
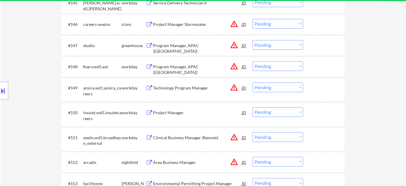
click at [274, 46] on select "Choose an option... Pending Applied Excluded (Questions) Excluded (Expired) Exc…" at bounding box center [278, 45] width 51 height 10
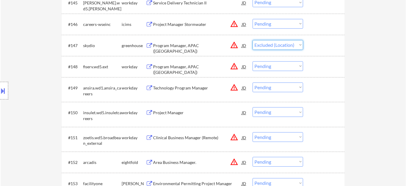
click at [253, 40] on select "Choose an option... Pending Applied Excluded (Questions) Excluded (Expired) Exc…" at bounding box center [278, 45] width 51 height 10
select select ""pending""
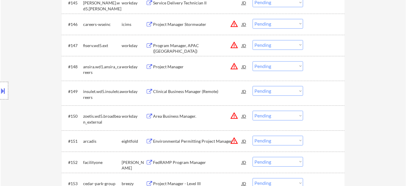
click at [274, 45] on select "Choose an option... Pending Applied Excluded (Questions) Excluded (Expired) Exc…" at bounding box center [278, 45] width 51 height 10
click at [358, 80] on div "← Return to /applysquad Mailslurp Inbox Job Search Builder Ankit Malviya User E…" at bounding box center [203, 63] width 405 height 2535
click at [193, 44] on div "Technology Program Manager" at bounding box center [197, 46] width 89 height 6
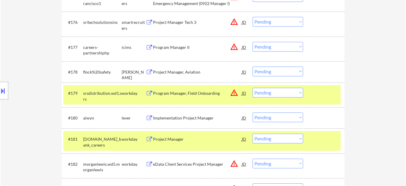
scroll to position [304, 0]
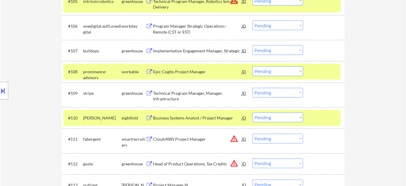
click at [266, 95] on select "Choose an option... Pending Applied Excluded (Questions) Excluded (Expired) Exc…" at bounding box center [278, 93] width 51 height 10
click at [253, 88] on select "Choose an option... Pending Applied Excluded (Questions) Excluded (Expired) Exc…" at bounding box center [278, 93] width 51 height 10
select select ""pending""
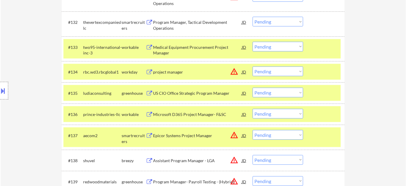
scroll to position [1152, 0]
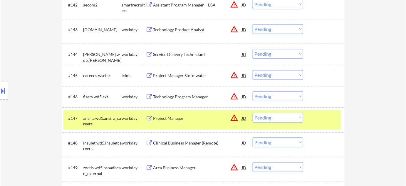
click at [290, 97] on select "Choose an option... Pending Applied Excluded (Questions) Excluded (Expired) Exc…" at bounding box center [278, 96] width 51 height 10
click at [253, 91] on select "Choose an option... Pending Applied Excluded (Questions) Excluded (Expired) Exc…" at bounding box center [278, 96] width 51 height 10
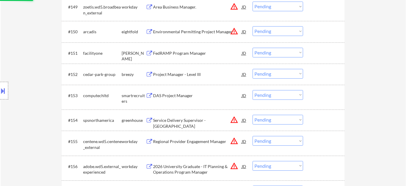
select select ""pending""
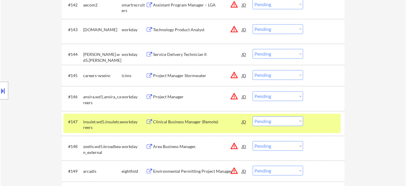
click at [276, 54] on select "Choose an option... Pending Applied Excluded (Questions) Excluded (Expired) Exc…" at bounding box center [278, 54] width 51 height 10
click at [253, 49] on select "Choose an option... Pending Applied Excluded (Questions) Excluded (Expired) Exc…" at bounding box center [278, 54] width 51 height 10
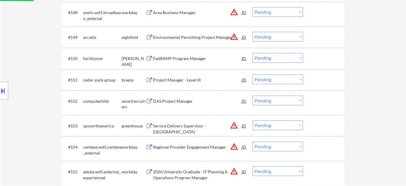
select select ""pending""
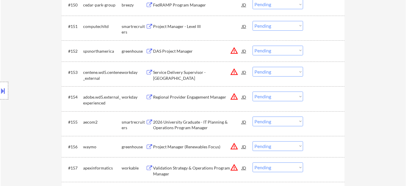
scroll to position [1419, 0]
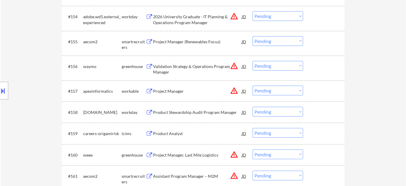
click at [203, 44] on div "Project Manager (Renewables Focus)" at bounding box center [197, 42] width 89 height 6
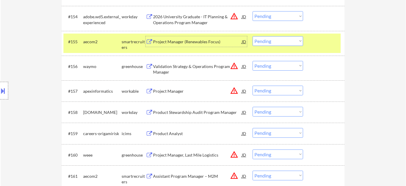
click at [287, 37] on select "Choose an option... Pending Applied Excluded (Questions) Excluded (Expired) Exc…" at bounding box center [278, 41] width 51 height 10
click at [253, 36] on select "Choose an option... Pending Applied Excluded (Questions) Excluded (Expired) Exc…" at bounding box center [278, 41] width 51 height 10
select select ""pending""
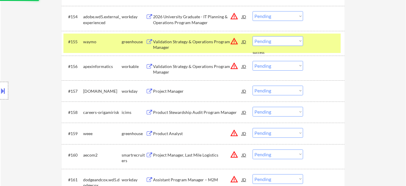
scroll to position [1499, 0]
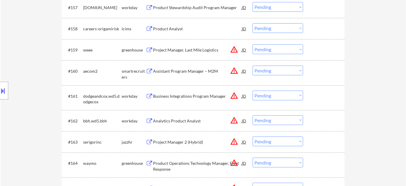
click at [165, 46] on div "Project Manager, Last Mile Logistics" at bounding box center [197, 49] width 89 height 11
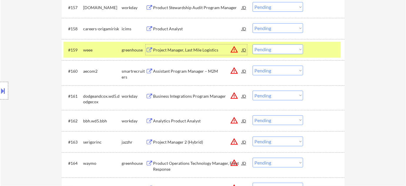
click at [285, 47] on select "Choose an option... Pending Applied Excluded (Questions) Excluded (Expired) Exc…" at bounding box center [278, 49] width 51 height 10
click at [253, 44] on select "Choose an option... Pending Applied Excluded (Questions) Excluded (Expired) Exc…" at bounding box center [278, 49] width 51 height 10
click at [200, 69] on div "Assistant Program Manager – M2M" at bounding box center [197, 71] width 89 height 6
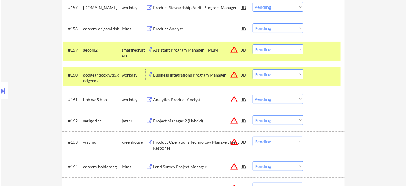
click at [267, 51] on select "Choose an option... Pending Applied Excluded (Questions) Excluded (Expired) Exc…" at bounding box center [278, 49] width 51 height 10
click at [253, 44] on select "Choose an option... Pending Applied Excluded (Questions) Excluded (Expired) Exc…" at bounding box center [278, 49] width 51 height 10
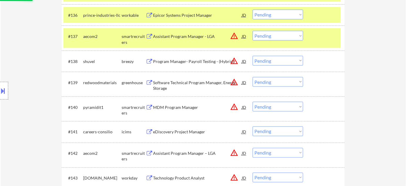
scroll to position [885, 0]
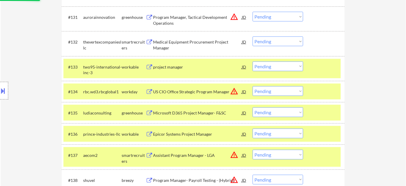
select select ""pending""
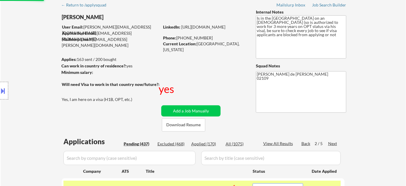
scroll to position [26, 0]
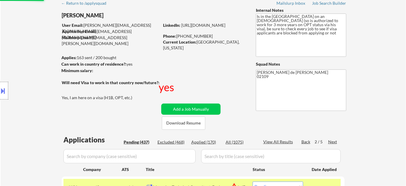
click at [150, 153] on input "input" at bounding box center [129, 156] width 132 height 14
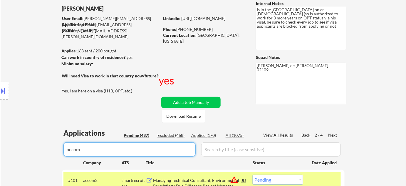
scroll to position [133, 0]
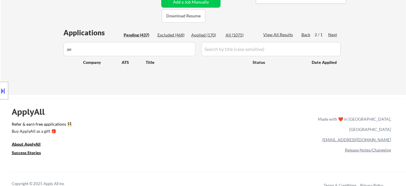
click at [146, 51] on input "input" at bounding box center [129, 49] width 132 height 14
click at [68, 48] on div "Location Inclusions:" at bounding box center [52, 90] width 105 height 109
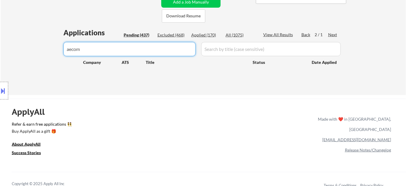
click at [123, 50] on input "input" at bounding box center [129, 49] width 132 height 14
drag, startPoint x: 124, startPoint y: 50, endPoint x: 13, endPoint y: 51, distance: 110.7
type input "Aecom"
click at [144, 33] on div "Pending (437)" at bounding box center [138, 35] width 29 height 6
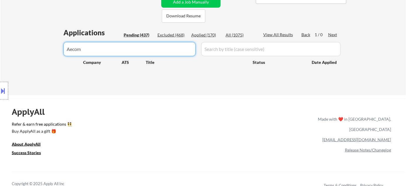
drag, startPoint x: 102, startPoint y: 55, endPoint x: 0, endPoint y: 54, distance: 101.9
type input "\"
drag, startPoint x: 140, startPoint y: 52, endPoint x: 0, endPoint y: 52, distance: 140.1
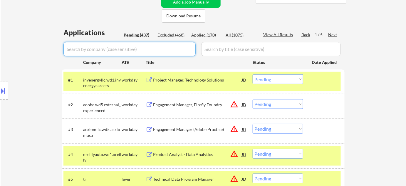
scroll to position [214, 0]
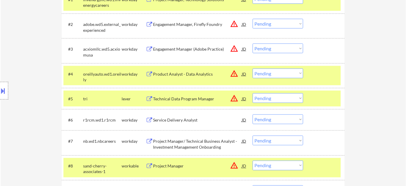
click at [194, 121] on div "Service Delivery Analyst" at bounding box center [197, 120] width 89 height 6
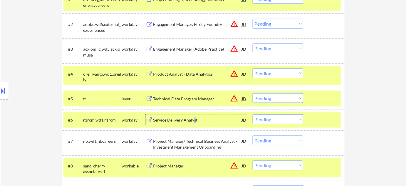
click at [279, 123] on select "Choose an option... Pending Applied Excluded (Questions) Excluded (Expired) Exc…" at bounding box center [278, 119] width 51 height 10
click at [253, 114] on select "Choose an option... Pending Applied Excluded (Questions) Excluded (Expired) Exc…" at bounding box center [278, 119] width 51 height 10
select select ""pending""
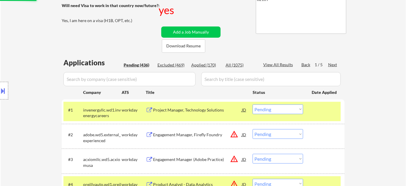
scroll to position [107, 0]
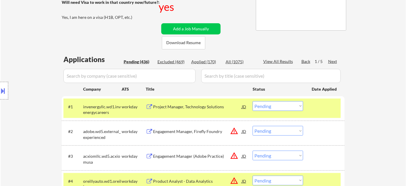
click at [329, 59] on div "Next" at bounding box center [332, 61] width 9 height 6
click at [333, 61] on div "Next" at bounding box center [332, 61] width 9 height 6
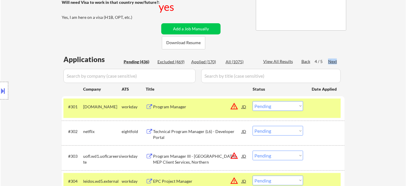
click at [176, 102] on div "Program Manager" at bounding box center [197, 106] width 89 height 11
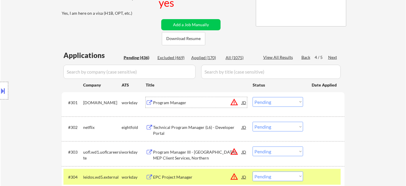
scroll to position [160, 0]
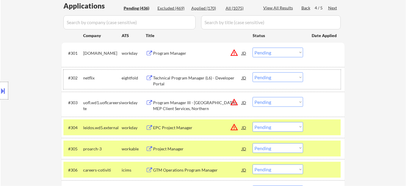
click at [277, 82] on div "#302 netflix eightfold Technical Program Manager (L6) - Developer Portal JD war…" at bounding box center [201, 79] width 277 height 19
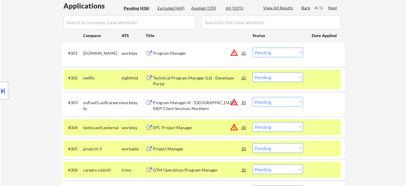
click at [47, 92] on div "Location Inclusions:" at bounding box center [52, 90] width 105 height 109
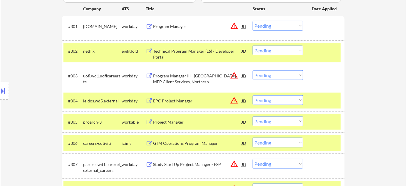
click at [173, 120] on div "Project Manager" at bounding box center [197, 122] width 89 height 6
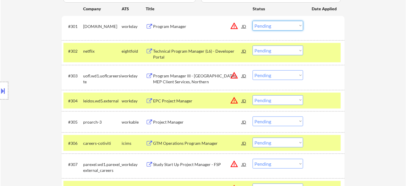
drag, startPoint x: 273, startPoint y: 26, endPoint x: 274, endPoint y: 29, distance: 3.6
click at [273, 26] on select "Choose an option... Pending Applied Excluded (Questions) Excluded (Expired) Exc…" at bounding box center [278, 26] width 51 height 10
click at [253, 21] on select "Choose an option... Pending Applied Excluded (Questions) Excluded (Expired) Exc…" at bounding box center [278, 26] width 51 height 10
select select ""pending""
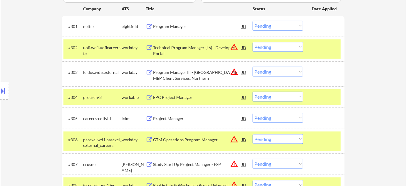
click at [2, 86] on button at bounding box center [3, 91] width 6 height 10
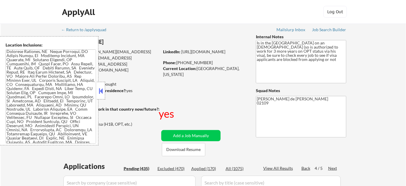
scroll to position [971, 0]
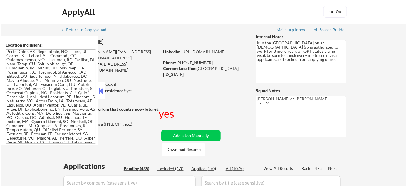
drag, startPoint x: 102, startPoint y: 89, endPoint x: 115, endPoint y: 69, distance: 23.6
click at [102, 89] on button at bounding box center [101, 90] width 6 height 9
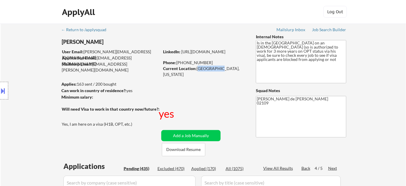
drag, startPoint x: 197, startPoint y: 68, endPoint x: 218, endPoint y: 69, distance: 20.3
click at [217, 69] on div "Current Location: Boston, Massachusetts" at bounding box center [204, 70] width 83 height 11
click at [217, 68] on div "Current Location: Boston, Massachusetts" at bounding box center [204, 70] width 83 height 11
copy div "Boston, Ma"
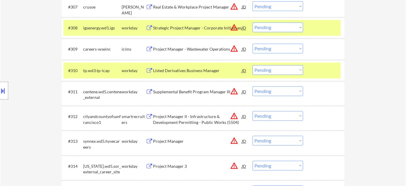
scroll to position [347, 0]
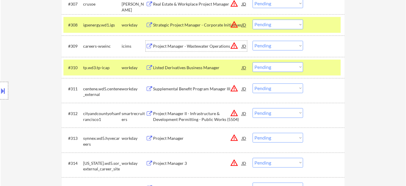
click at [212, 45] on div "Project Manager - Wastewater Operations" at bounding box center [197, 46] width 89 height 6
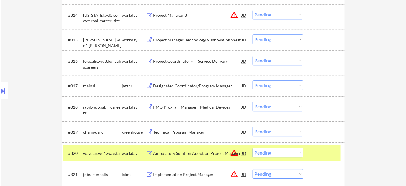
scroll to position [507, 0]
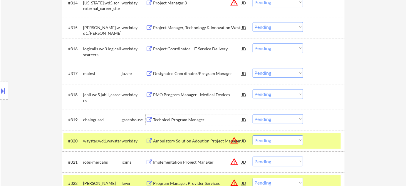
click at [186, 117] on div "Technical Program Manager" at bounding box center [197, 120] width 89 height 6
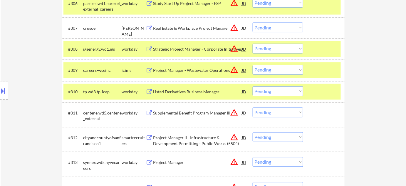
scroll to position [320, 0]
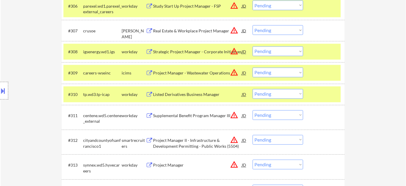
drag, startPoint x: 273, startPoint y: 70, endPoint x: 275, endPoint y: 75, distance: 5.5
click at [273, 70] on select "Choose an option... Pending Applied Excluded (Questions) Excluded (Expired) Exc…" at bounding box center [278, 73] width 51 height 10
click at [253, 68] on select "Choose an option... Pending Applied Excluded (Questions) Excluded (Expired) Exc…" at bounding box center [278, 73] width 51 height 10
select select ""pending""
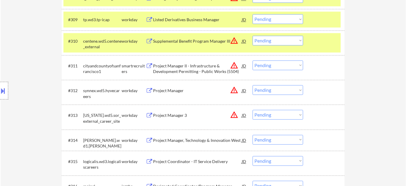
scroll to position [454, 0]
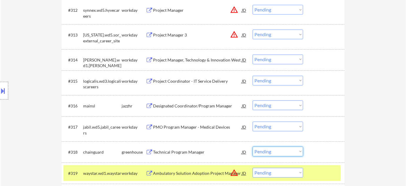
click at [286, 149] on select "Choose an option... Pending Applied Excluded (Questions) Excluded (Expired) Exc…" at bounding box center [278, 151] width 51 height 10
click at [253, 146] on select "Choose an option... Pending Applied Excluded (Questions) Excluded (Expired) Exc…" at bounding box center [278, 151] width 51 height 10
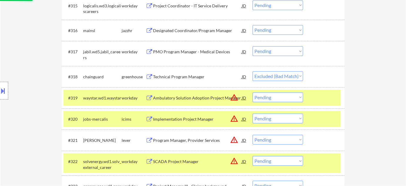
scroll to position [561, 0]
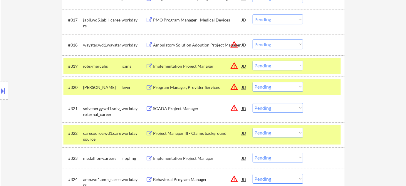
click at [265, 65] on select "Choose an option... Pending Applied Excluded (Questions) Excluded (Expired) Exc…" at bounding box center [278, 66] width 51 height 10
click at [286, 44] on select "Choose an option... Pending Applied Excluded (Questions) Excluded (Expired) Exc…" at bounding box center [278, 44] width 51 height 10
click at [253, 39] on select "Choose an option... Pending Applied Excluded (Questions) Excluded (Expired) Exc…" at bounding box center [278, 44] width 51 height 10
click at [187, 89] on div "Program Manager, Provider Services" at bounding box center [197, 87] width 89 height 6
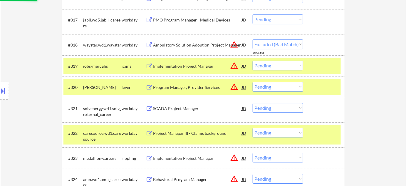
select select ""pending""
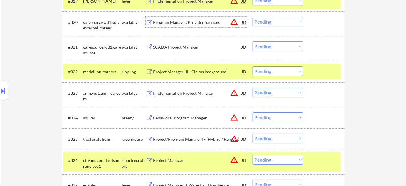
scroll to position [641, 0]
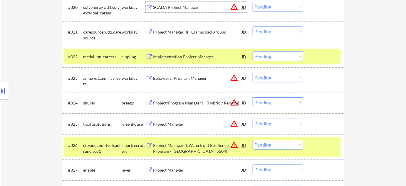
click at [190, 58] on div "Implementation Project Manager" at bounding box center [197, 57] width 89 height 6
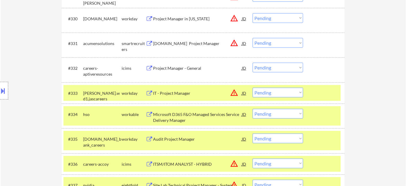
scroll to position [555, 0]
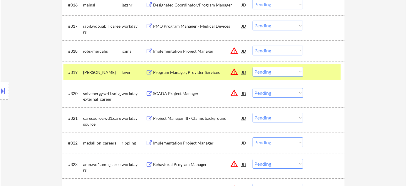
click at [188, 95] on div "SCADA Project Manager" at bounding box center [197, 93] width 89 height 6
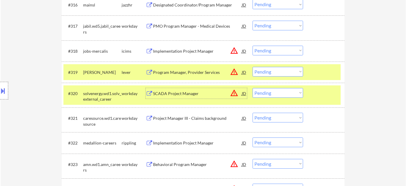
click at [264, 90] on select "Choose an option... Pending Applied Excluded (Questions) Excluded (Expired) Exc…" at bounding box center [278, 93] width 51 height 10
click at [253, 88] on select "Choose an option... Pending Applied Excluded (Questions) Excluded (Expired) Exc…" at bounding box center [278, 93] width 51 height 10
select select ""pending""
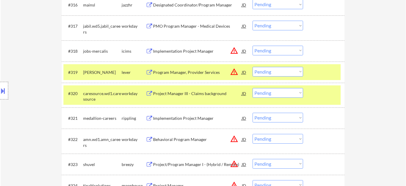
click at [190, 72] on div "Program Manager, Provider Services" at bounding box center [197, 72] width 89 height 6
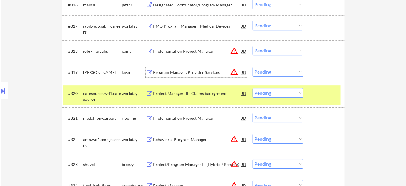
click at [271, 73] on select "Choose an option... Pending Applied Excluded (Questions) Excluded (Expired) Exc…" at bounding box center [278, 72] width 51 height 10
click at [253, 67] on select "Choose an option... Pending Applied Excluded (Questions) Excluded (Expired) Exc…" at bounding box center [278, 72] width 51 height 10
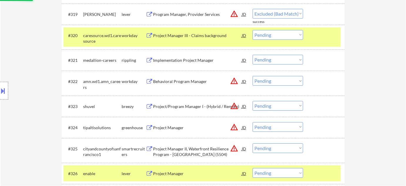
scroll to position [635, 0]
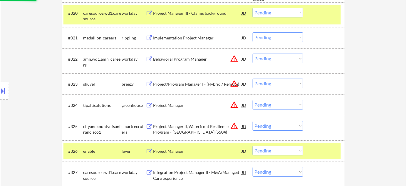
select select ""pending""
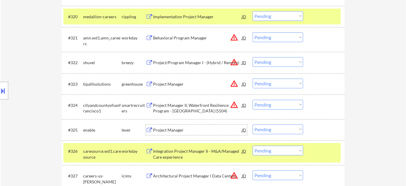
click at [176, 130] on div "Project Manager" at bounding box center [197, 130] width 89 height 6
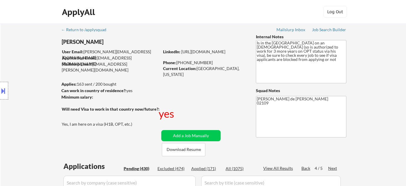
select select ""pending""
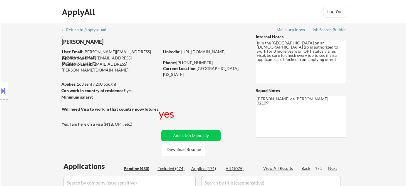
select select ""pending""
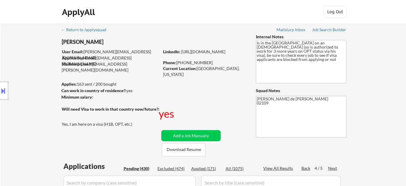
select select ""pending""
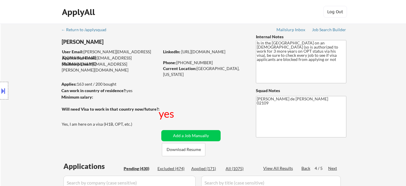
select select ""pending""
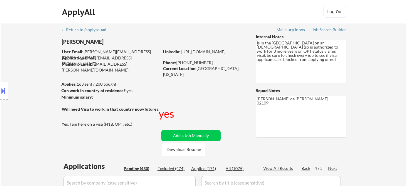
select select ""pending""
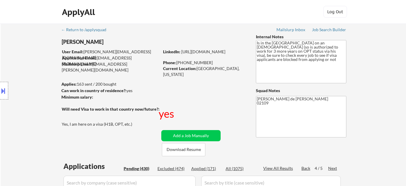
select select ""pending""
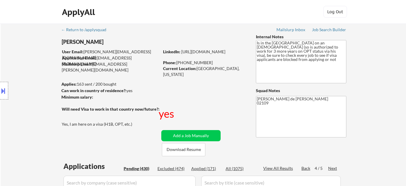
select select ""pending""
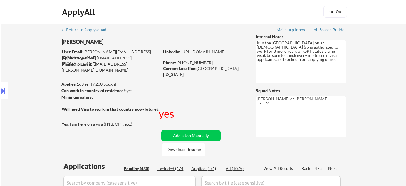
select select ""pending""
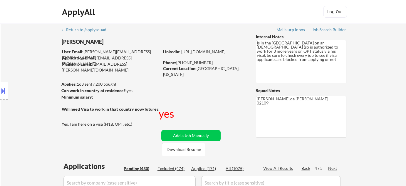
select select ""pending""
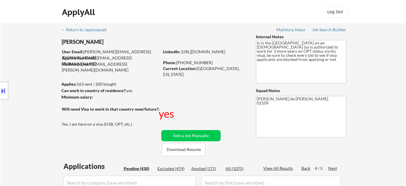
select select ""pending""
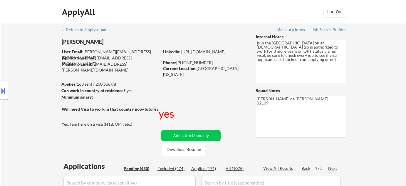
select select ""pending""
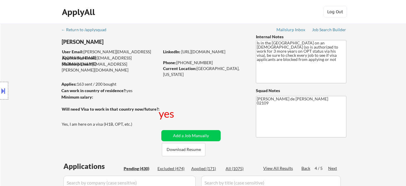
select select ""pending""
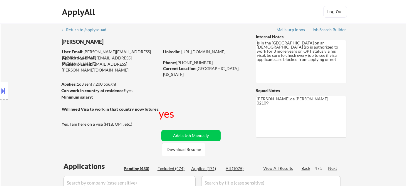
select select ""pending""
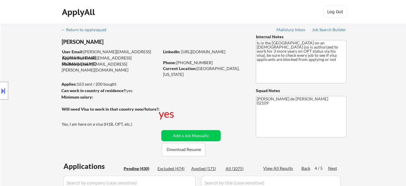
select select ""pending""
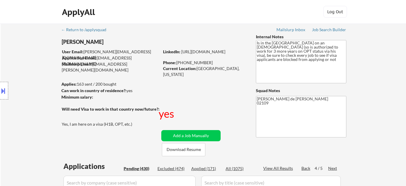
select select ""pending""
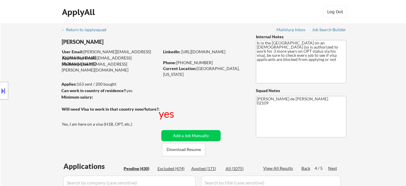
select select ""pending""
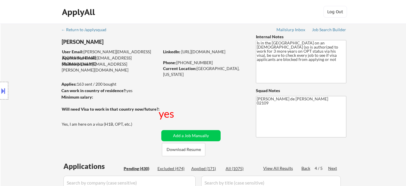
select select ""pending""
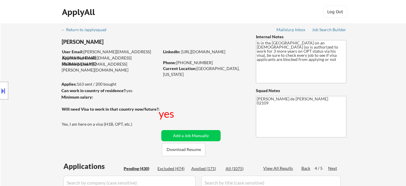
select select ""pending""
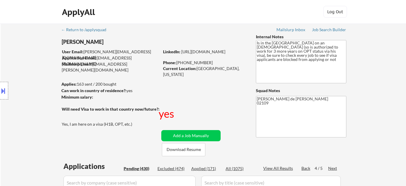
select select ""pending""
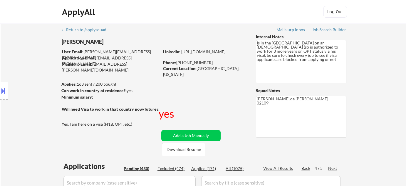
select select ""pending""
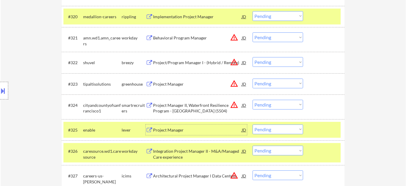
scroll to position [635, 0]
click at [174, 84] on div "Project Manager" at bounding box center [197, 84] width 89 height 6
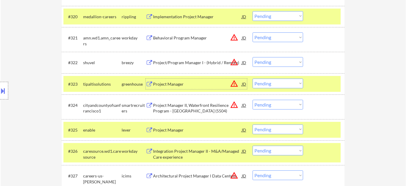
click at [0, 92] on button at bounding box center [3, 91] width 6 height 10
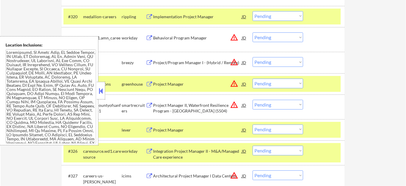
scroll to position [1177, 0]
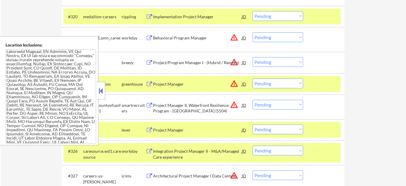
click at [102, 91] on button at bounding box center [101, 90] width 6 height 9
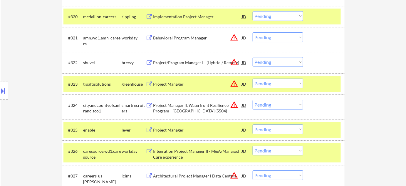
click at [265, 130] on select "Choose an option... Pending Applied Excluded (Questions) Excluded (Expired) Exc…" at bounding box center [278, 129] width 51 height 10
click at [253, 124] on select "Choose an option... Pending Applied Excluded (Questions) Excluded (Expired) Exc…" at bounding box center [278, 129] width 51 height 10
select select ""pending""
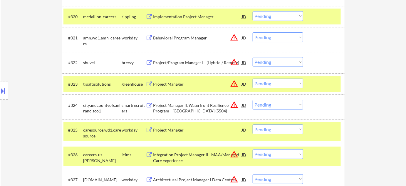
click at [0, 95] on div at bounding box center [4, 91] width 8 height 18
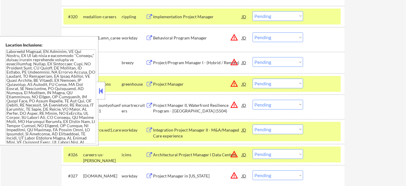
click at [100, 88] on button at bounding box center [101, 90] width 6 height 9
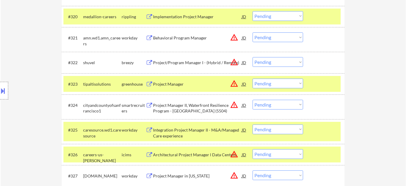
click at [264, 84] on select "Choose an option... Pending Applied Excluded (Questions) Excluded (Expired) Exc…" at bounding box center [278, 83] width 51 height 10
click at [253, 78] on select "Choose an option... Pending Applied Excluded (Questions) Excluded (Expired) Exc…" at bounding box center [278, 83] width 51 height 10
select select ""pending""
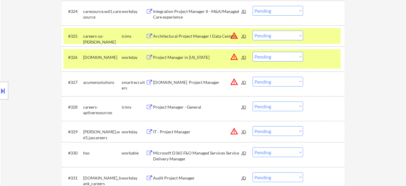
scroll to position [742, 0]
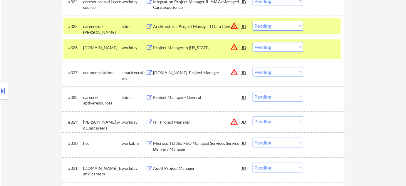
click at [186, 72] on div "Salesforce.com Project Manager" at bounding box center [197, 73] width 89 height 6
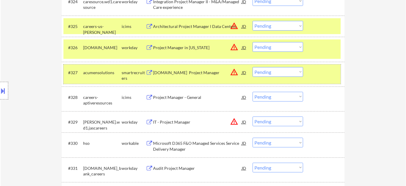
click at [275, 76] on div "#327 acumensolutions smartrecruiters Salesforce.com Project Manager JD warning_…" at bounding box center [201, 73] width 277 height 19
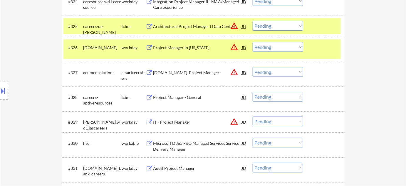
click at [285, 74] on select "Choose an option... Pending Applied Excluded (Questions) Excluded (Expired) Exc…" at bounding box center [278, 72] width 51 height 10
click at [253, 67] on select "Choose an option... Pending Applied Excluded (Questions) Excluded (Expired) Exc…" at bounding box center [278, 72] width 51 height 10
select select ""pending""
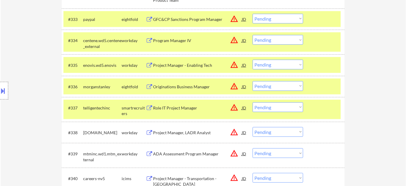
scroll to position [982, 0]
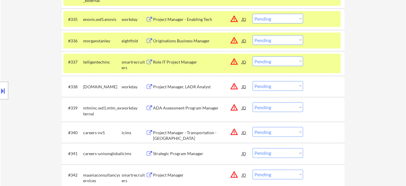
click at [185, 61] on div "Role IT Project Manager" at bounding box center [197, 62] width 89 height 6
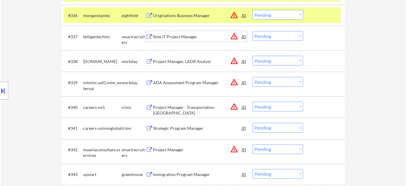
scroll to position [1062, 0]
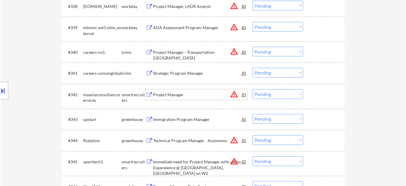
click at [176, 92] on div "Project Manager" at bounding box center [197, 95] width 89 height 6
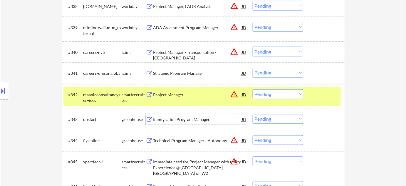
click at [184, 120] on div "Immigration Program Manager" at bounding box center [197, 120] width 89 height 6
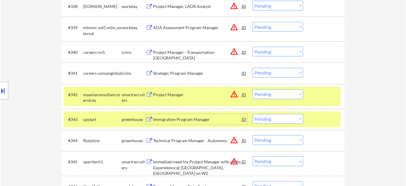
click at [173, 145] on div "Technical Program Manager - Autonomy" at bounding box center [197, 140] width 89 height 11
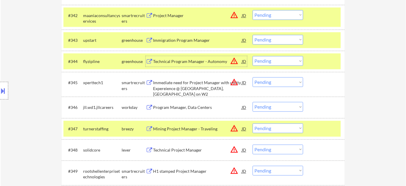
scroll to position [1142, 0]
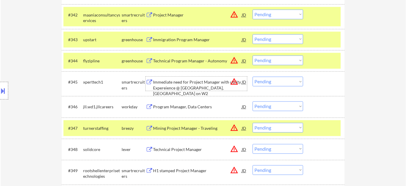
click at [196, 87] on div "Immediate need for Project Manager with utility Expereience @ Waltham, MA on W2" at bounding box center [197, 87] width 89 height 17
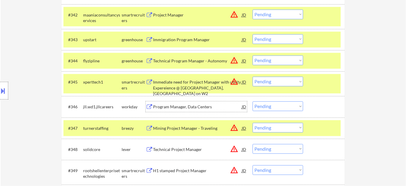
click at [200, 105] on div "Program Manager, Data Centers" at bounding box center [197, 107] width 89 height 6
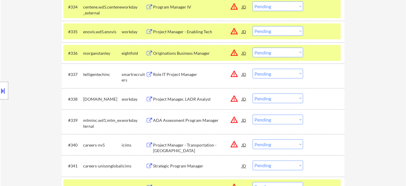
scroll to position [955, 0]
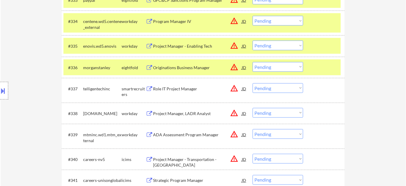
click at [272, 90] on select "Choose an option... Pending Applied Excluded (Questions) Excluded (Expired) Exc…" at bounding box center [278, 88] width 51 height 10
click at [253, 83] on select "Choose an option... Pending Applied Excluded (Questions) Excluded (Expired) Exc…" at bounding box center [278, 88] width 51 height 10
select select ""pending""
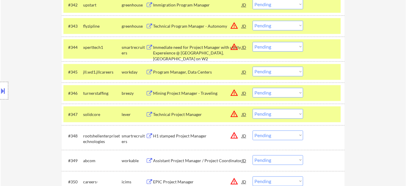
scroll to position [1039, 0]
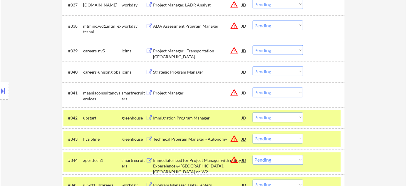
click at [271, 90] on select "Choose an option... Pending Applied Excluded (Questions) Excluded (Expired) Exc…" at bounding box center [278, 93] width 51 height 10
click at [253, 88] on select "Choose an option... Pending Applied Excluded (Questions) Excluded (Expired) Exc…" at bounding box center [278, 93] width 51 height 10
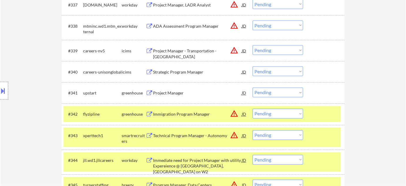
click at [254, 92] on select "Choose an option... Pending Applied Excluded (Questions) Excluded (Expired) Exc…" at bounding box center [278, 93] width 51 height 10
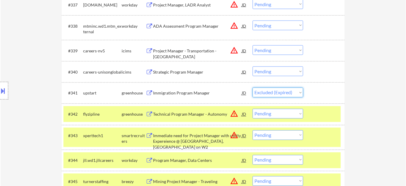
click at [253, 88] on select "Choose an option... Pending Applied Excluded (Questions) Excluded (Expired) Exc…" at bounding box center [278, 93] width 51 height 10
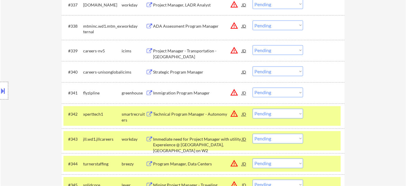
click at [278, 91] on select "Choose an option... Pending Applied Excluded (Questions) Excluded (Expired) Exc…" at bounding box center [278, 93] width 51 height 10
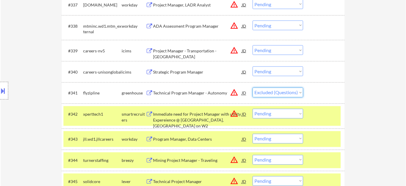
click at [253, 88] on select "Choose an option... Pending Applied Excluded (Questions) Excluded (Expired) Exc…" at bounding box center [278, 93] width 51 height 10
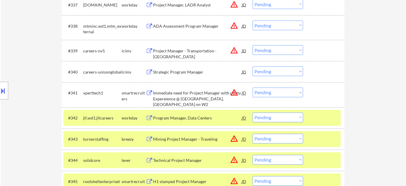
click at [264, 94] on select "Choose an option... Pending Applied Excluded (Questions) Excluded (Expired) Exc…" at bounding box center [278, 93] width 51 height 10
click at [253, 88] on select "Choose an option... Pending Applied Excluded (Questions) Excluded (Expired) Exc…" at bounding box center [278, 93] width 51 height 10
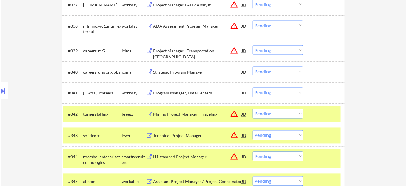
click at [284, 90] on select "Choose an option... Pending Applied Excluded (Questions) Excluded (Expired) Exc…" at bounding box center [278, 93] width 51 height 10
click at [253, 88] on select "Choose an option... Pending Applied Excluded (Questions) Excluded (Expired) Exc…" at bounding box center [278, 93] width 51 height 10
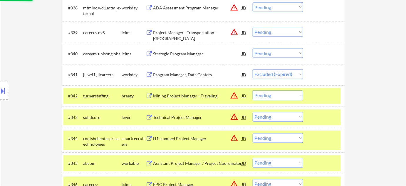
scroll to position [1066, 0]
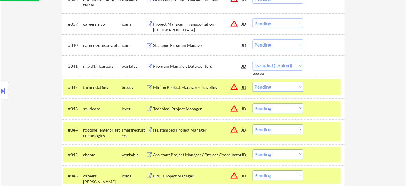
select select ""pending""
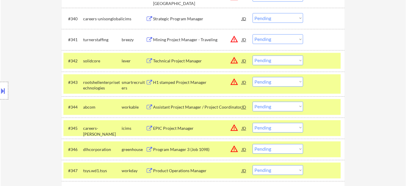
scroll to position [1092, 0]
click at [274, 107] on select "Choose an option... Pending Applied Excluded (Questions) Excluded (Expired) Exc…" at bounding box center [278, 106] width 51 height 10
click at [253, 101] on select "Choose an option... Pending Applied Excluded (Questions) Excluded (Expired) Exc…" at bounding box center [278, 106] width 51 height 10
click at [191, 59] on div "Technical Project Manager" at bounding box center [197, 61] width 89 height 6
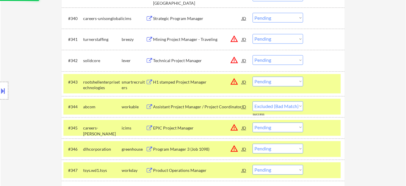
select select ""pending""
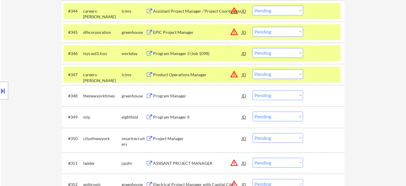
scroll to position [1199, 0]
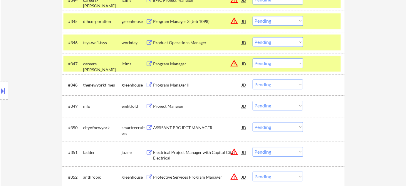
click at [273, 124] on select "Choose an option... Pending Applied Excluded (Questions) Excluded (Expired) Exc…" at bounding box center [278, 127] width 51 height 10
click at [253, 122] on select "Choose an option... Pending Applied Excluded (Questions) Excluded (Expired) Exc…" at bounding box center [278, 127] width 51 height 10
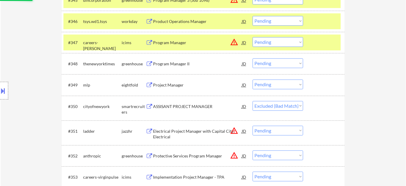
scroll to position [1252, 0]
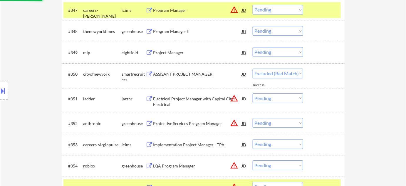
select select ""pending""
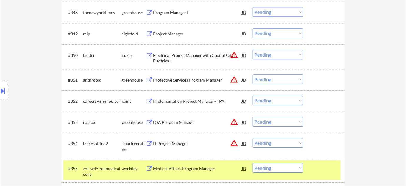
scroll to position [1279, 0]
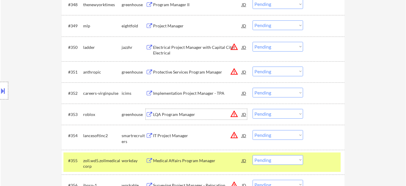
click at [190, 109] on div "LQA Program Manager" at bounding box center [197, 114] width 89 height 11
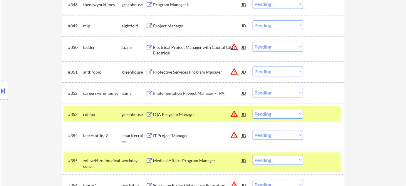
click at [6, 88] on button at bounding box center [3, 91] width 6 height 10
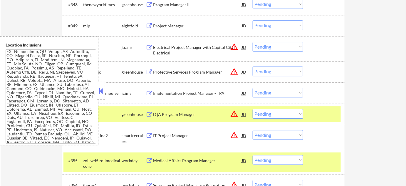
scroll to position [930, 0]
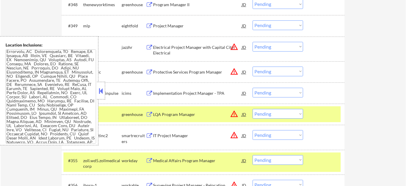
click at [102, 93] on button at bounding box center [101, 90] width 6 height 9
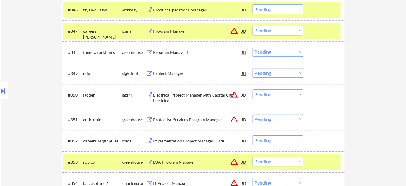
scroll to position [1226, 0]
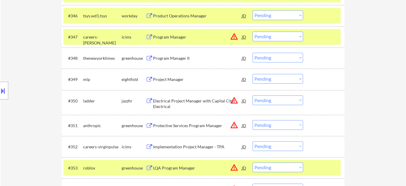
click at [283, 126] on select "Choose an option... Pending Applied Excluded (Questions) Excluded (Expired) Exc…" at bounding box center [278, 125] width 51 height 10
click at [253, 120] on select "Choose an option... Pending Applied Excluded (Questions) Excluded (Expired) Exc…" at bounding box center [278, 125] width 51 height 10
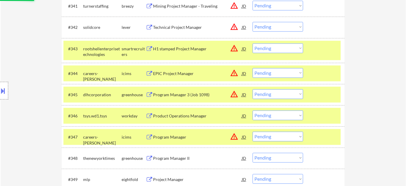
select select ""pending""
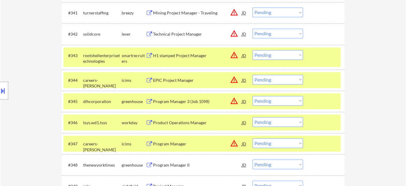
scroll to position [1279, 0]
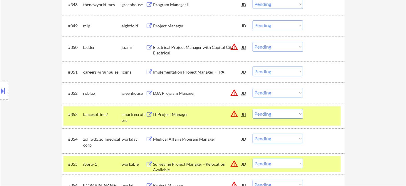
click at [286, 92] on select "Choose an option... Pending Applied Excluded (Questions) Excluded (Expired) Exc…" at bounding box center [278, 93] width 51 height 10
click at [253, 88] on select "Choose an option... Pending Applied Excluded (Questions) Excluded (Expired) Exc…" at bounding box center [278, 93] width 51 height 10
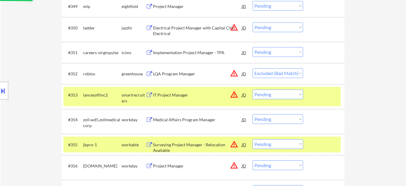
scroll to position [1333, 0]
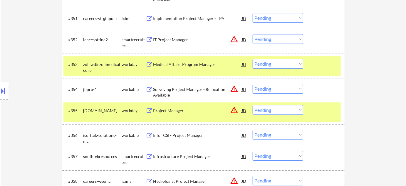
click at [172, 36] on div "IT Project Manager" at bounding box center [197, 39] width 89 height 11
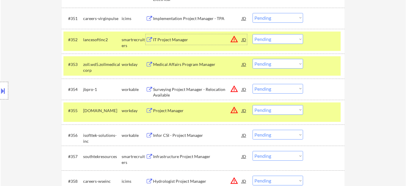
click at [271, 40] on select "Choose an option... Pending Applied Excluded (Questions) Excluded (Expired) Exc…" at bounding box center [278, 39] width 51 height 10
click at [253, 34] on select "Choose an option... Pending Applied Excluded (Questions) Excluded (Expired) Exc…" at bounding box center [278, 39] width 51 height 10
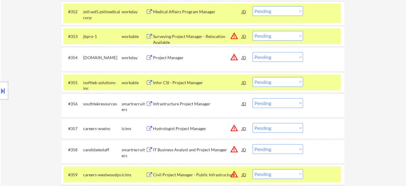
scroll to position [1359, 0]
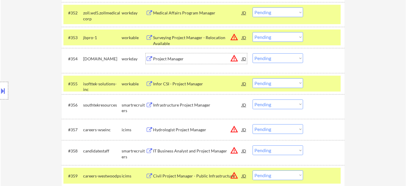
click at [176, 59] on div "Project Manager" at bounding box center [197, 59] width 89 height 6
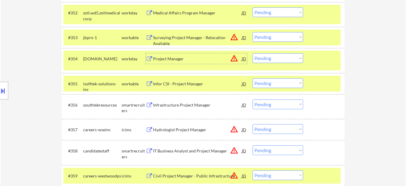
scroll to position [1306, 0]
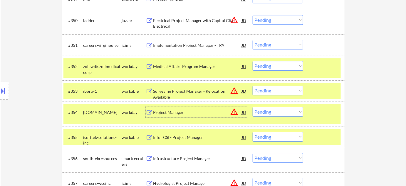
click at [274, 65] on select "Choose an option... Pending Applied Excluded (Questions) Excluded (Expired) Exc…" at bounding box center [278, 66] width 51 height 10
click at [253, 61] on select "Choose an option... Pending Applied Excluded (Questions) Excluded (Expired) Exc…" at bounding box center [278, 66] width 51 height 10
select select ""pending""
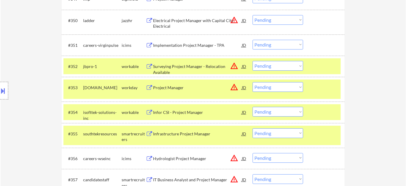
click at [272, 91] on div "#353 vanderlande.wd3.careers workday Project Manager JD warning_amber Choose an…" at bounding box center [201, 88] width 277 height 19
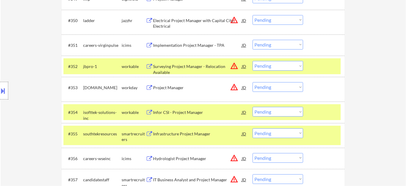
click at [280, 87] on select "Choose an option... Pending Applied Excluded (Questions) Excluded (Expired) Exc…" at bounding box center [278, 87] width 51 height 10
click at [253, 82] on select "Choose an option... Pending Applied Excluded (Questions) Excluded (Expired) Exc…" at bounding box center [278, 87] width 51 height 10
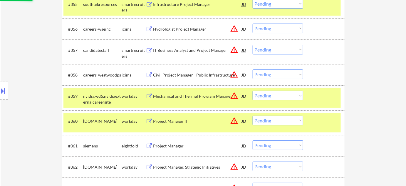
scroll to position [1439, 0]
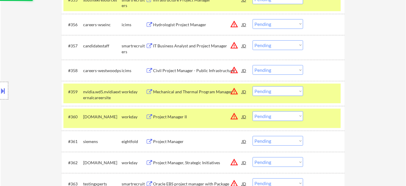
select select ""pending""
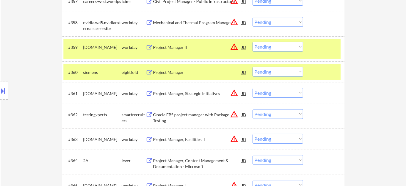
scroll to position [1493, 0]
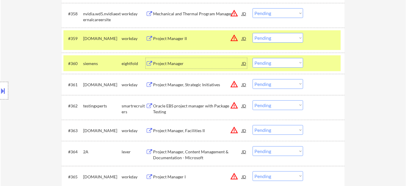
click at [177, 62] on div "Project Manager" at bounding box center [197, 64] width 89 height 6
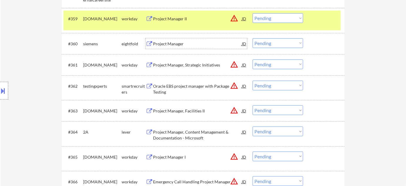
scroll to position [1546, 0]
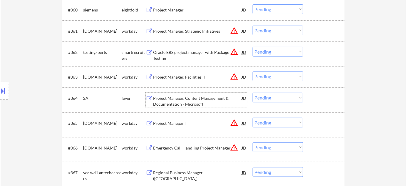
click at [189, 101] on div "Project Manager, Content Management & Documentation - Microsoft" at bounding box center [197, 100] width 89 height 11
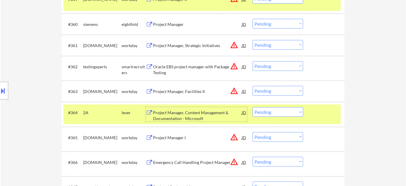
scroll to position [1519, 0]
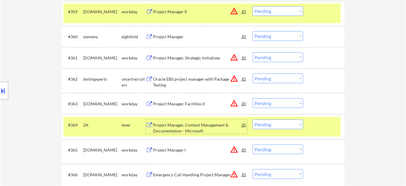
click at [272, 33] on select "Choose an option... Pending Applied Excluded (Questions) Excluded (Expired) Exc…" at bounding box center [278, 36] width 51 height 10
click at [253, 31] on select "Choose an option... Pending Applied Excluded (Questions) Excluded (Expired) Exc…" at bounding box center [278, 36] width 51 height 10
select select ""pending""
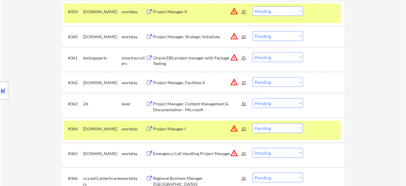
click at [280, 104] on select "Choose an option... Pending Applied Excluded (Questions) Excluded (Expired) Exc…" at bounding box center [278, 103] width 51 height 10
click at [253, 98] on select "Choose an option... Pending Applied Excluded (Questions) Excluded (Expired) Exc…" at bounding box center [278, 103] width 51 height 10
select select ""pending""
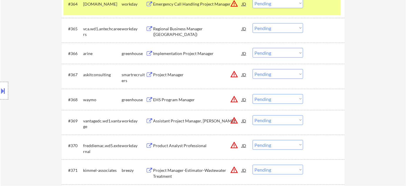
scroll to position [1653, 0]
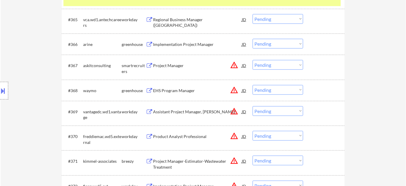
click at [173, 66] on div "Project Manager" at bounding box center [197, 66] width 89 height 6
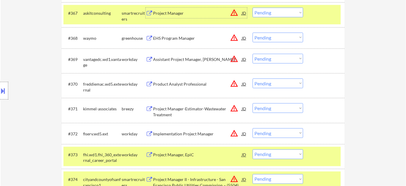
scroll to position [1733, 0]
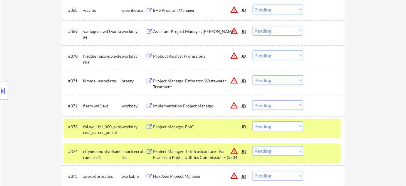
click at [164, 81] on div "Project Manager-Estimator-Wastewater Treatment" at bounding box center [197, 83] width 89 height 11
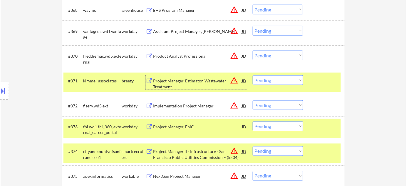
click at [274, 84] on select "Choose an option... Pending Applied Excluded (Questions) Excluded (Expired) Exc…" at bounding box center [278, 80] width 51 height 10
click at [253, 75] on select "Choose an option... Pending Applied Excluded (Questions) Excluded (Expired) Exc…" at bounding box center [278, 80] width 51 height 10
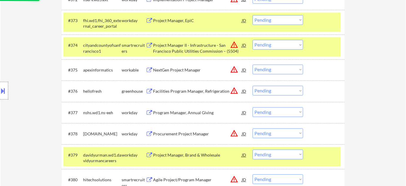
scroll to position [1840, 0]
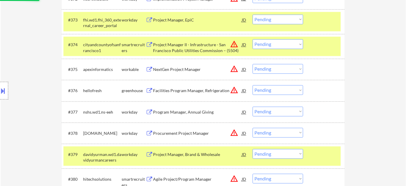
select select ""pending""
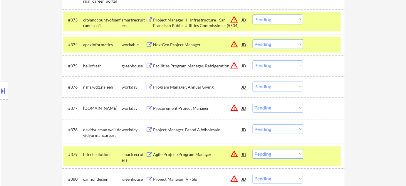
click at [192, 85] on div "Program Manager, Annual Giving" at bounding box center [197, 87] width 89 height 6
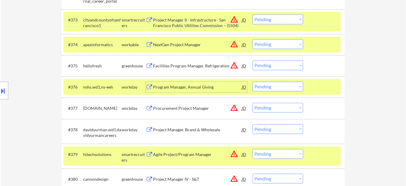
click at [265, 85] on select "Choose an option... Pending Applied Excluded (Questions) Excluded (Expired) Exc…" at bounding box center [278, 87] width 51 height 10
click at [253, 82] on select "Choose an option... Pending Applied Excluded (Questions) Excluded (Expired) Exc…" at bounding box center [278, 87] width 51 height 10
select select ""pending""
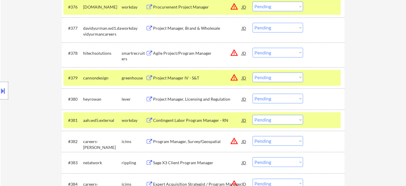
scroll to position [1893, 0]
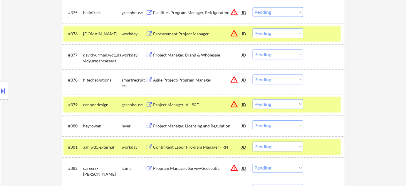
click at [188, 53] on div "Project Manager, Brand & Wholesale" at bounding box center [197, 55] width 89 height 6
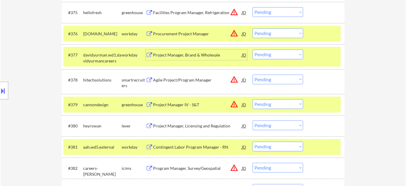
click at [191, 79] on div "Agile Project/Program Manager" at bounding box center [197, 80] width 89 height 6
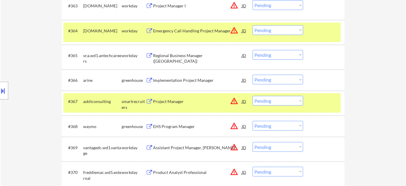
scroll to position [1573, 0]
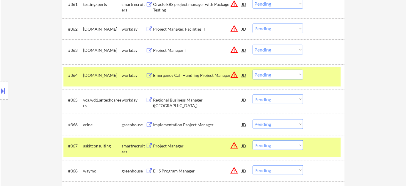
click at [277, 146] on select "Choose an option... Pending Applied Excluded (Questions) Excluded (Expired) Exc…" at bounding box center [278, 145] width 51 height 10
click at [253, 140] on select "Choose an option... Pending Applied Excluded (Questions) Excluded (Expired) Exc…" at bounding box center [278, 145] width 51 height 10
select select ""pending""
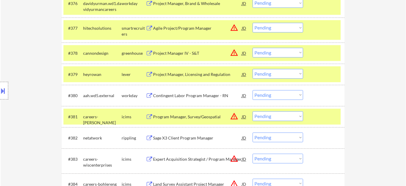
scroll to position [1947, 0]
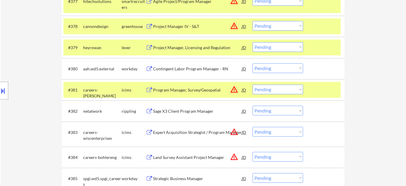
click at [191, 45] on div "Project Manager, Licensing and Regulation" at bounding box center [197, 48] width 89 height 6
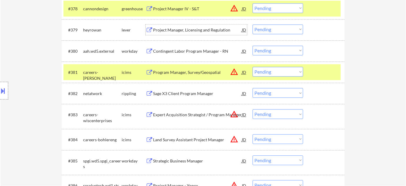
scroll to position [1973, 0]
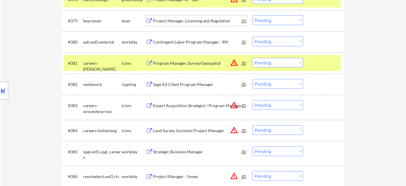
click at [193, 84] on div "Sage X3 Client Program Manager" at bounding box center [197, 84] width 89 height 6
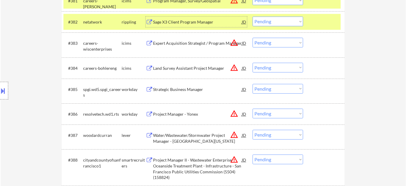
scroll to position [2054, 0]
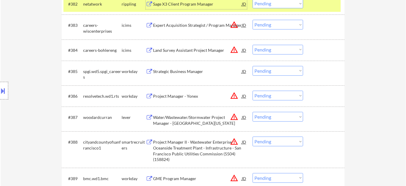
click at [184, 69] on div "Strategic Business Manager" at bounding box center [197, 71] width 89 height 6
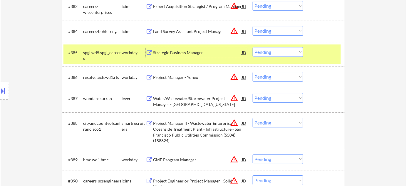
scroll to position [2080, 0]
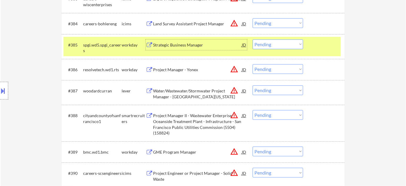
click at [182, 69] on div "Project Manager - Yonex" at bounding box center [197, 70] width 89 height 6
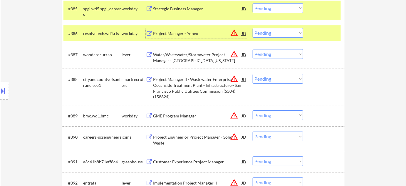
scroll to position [2133, 0]
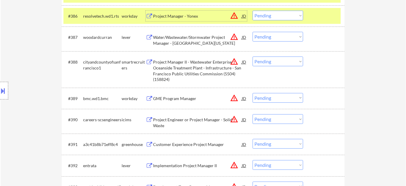
click at [268, 59] on select "Choose an option... Pending Applied Excluded (Questions) Excluded (Expired) Exc…" at bounding box center [278, 61] width 51 height 10
click at [253, 56] on select "Choose an option... Pending Applied Excluded (Questions) Excluded (Expired) Exc…" at bounding box center [278, 61] width 51 height 10
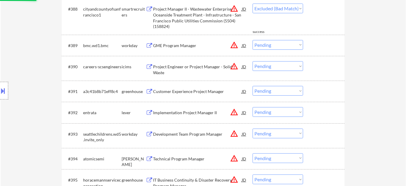
select select ""pending""
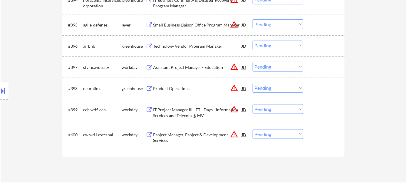
scroll to position [2294, 0]
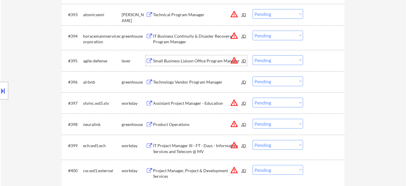
click at [203, 59] on div "Small Business Liaison Office Program Manager" at bounding box center [197, 61] width 89 height 6
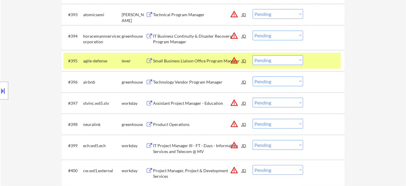
scroll to position [1830, 0]
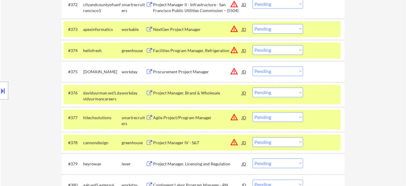
drag, startPoint x: 270, startPoint y: 90, endPoint x: 273, endPoint y: 95, distance: 5.5
click at [270, 90] on select "Choose an option... Pending Applied Excluded (Questions) Excluded (Expired) Exc…" at bounding box center [278, 93] width 51 height 10
click at [253, 88] on select "Choose an option... Pending Applied Excluded (Questions) Excluded (Expired) Exc…" at bounding box center [278, 93] width 51 height 10
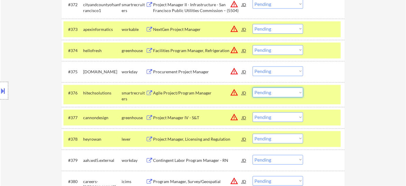
drag, startPoint x: 262, startPoint y: 90, endPoint x: 265, endPoint y: 97, distance: 7.0
click at [262, 90] on select "Choose an option... Pending Applied Excluded (Questions) Excluded (Expired) Exc…" at bounding box center [278, 93] width 51 height 10
click at [253, 88] on select "Choose an option... Pending Applied Excluded (Questions) Excluded (Expired) Exc…" at bounding box center [278, 93] width 51 height 10
select select ""pending""
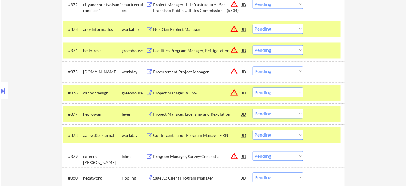
scroll to position [2007, 0]
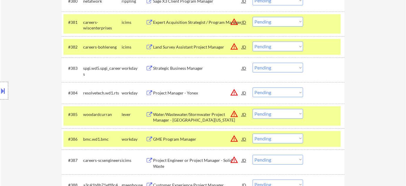
click at [280, 92] on select "Choose an option... Pending Applied Excluded (Questions) Excluded (Expired) Exc…" at bounding box center [278, 92] width 51 height 10
click at [253, 87] on select "Choose an option... Pending Applied Excluded (Questions) Excluded (Expired) Exc…" at bounding box center [278, 92] width 51 height 10
select select ""pending""
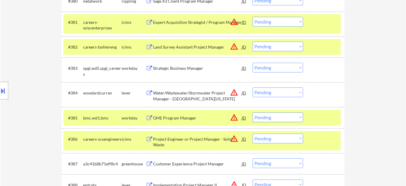
scroll to position [1851, 0]
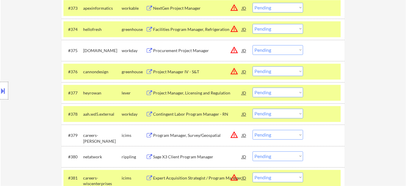
click at [291, 95] on select "Choose an option... Pending Applied Excluded (Questions) Excluded (Expired) Exc…" at bounding box center [278, 93] width 51 height 10
click at [253, 88] on select "Choose an option... Pending Applied Excluded (Questions) Excluded (Expired) Exc…" at bounding box center [278, 93] width 51 height 10
select select ""pending""
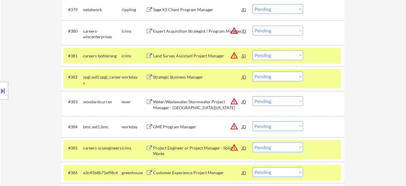
scroll to position [1985, 0]
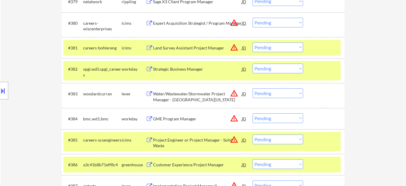
click at [279, 44] on select "Choose an option... Pending Applied Excluded (Questions) Excluded (Expired) Exc…" at bounding box center [278, 47] width 51 height 10
click at [253, 42] on select "Choose an option... Pending Applied Excluded (Questions) Excluded (Expired) Exc…" at bounding box center [278, 47] width 51 height 10
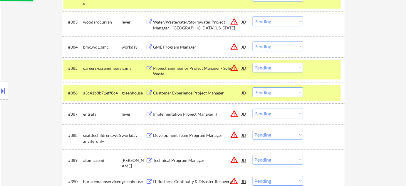
scroll to position [2065, 0]
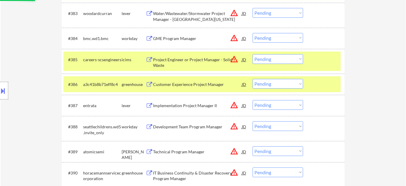
select select ""pending""
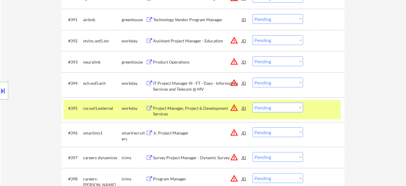
scroll to position [2252, 0]
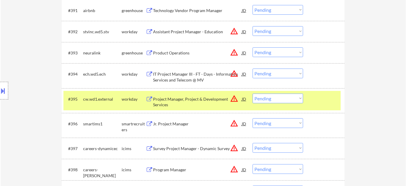
click at [190, 77] on div "IT Project Manager III - FT - Days - Information Services and Telecom @ MV" at bounding box center [197, 76] width 89 height 11
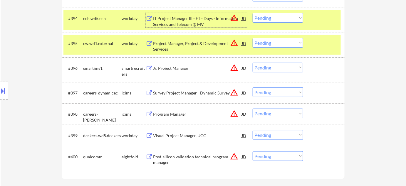
scroll to position [2332, 0]
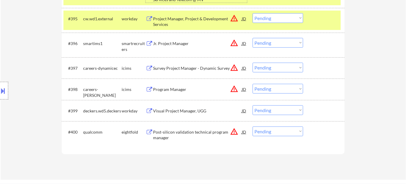
click at [282, 43] on select "Choose an option... Pending Applied Excluded (Questions) Excluded (Expired) Exc…" at bounding box center [278, 43] width 51 height 10
click at [253, 38] on select "Choose an option... Pending Applied Excluded (Questions) Excluded (Expired) Exc…" at bounding box center [278, 43] width 51 height 10
select select ""pending""
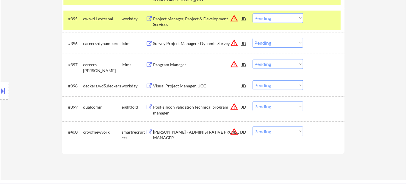
click at [169, 64] on div "Program Manager" at bounding box center [197, 65] width 89 height 6
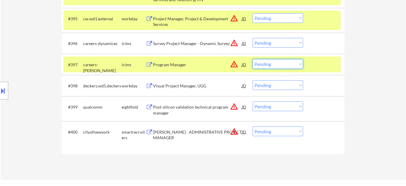
drag, startPoint x: 268, startPoint y: 65, endPoint x: 270, endPoint y: 68, distance: 3.5
click at [268, 65] on select "Choose an option... Pending Applied Excluded (Questions) Excluded (Expired) Exc…" at bounding box center [278, 64] width 51 height 10
click at [253, 59] on select "Choose an option... Pending Applied Excluded (Questions) Excluded (Expired) Exc…" at bounding box center [278, 64] width 51 height 10
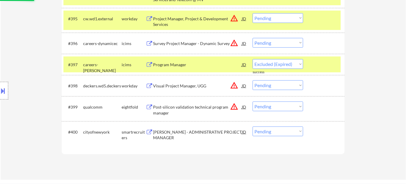
select select ""pending""
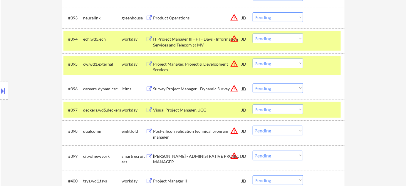
scroll to position [2279, 0]
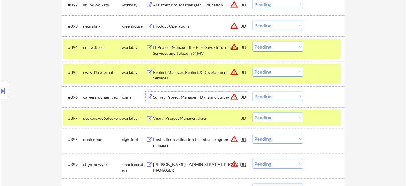
click at [204, 98] on div "Survey Project Manager - Dynamic Survey" at bounding box center [197, 97] width 89 height 6
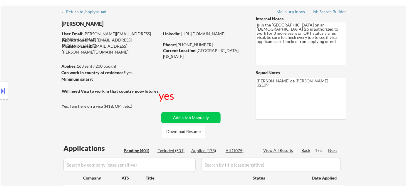
scroll to position [53, 0]
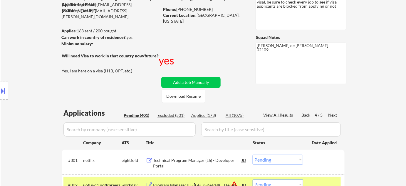
click at [332, 115] on div "Next" at bounding box center [332, 115] width 9 height 6
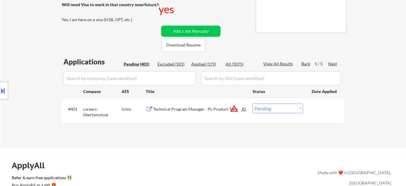
scroll to position [160, 0]
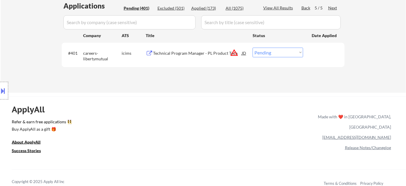
click at [270, 48] on select "Choose an option... Pending Applied Excluded (Questions) Excluded (Expired) Exc…" at bounding box center [278, 53] width 51 height 10
click at [253, 48] on select "Choose an option... Pending Applied Excluded (Questions) Excluded (Expired) Exc…" at bounding box center [278, 53] width 51 height 10
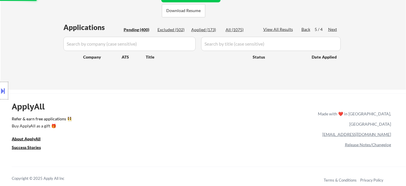
scroll to position [107, 0]
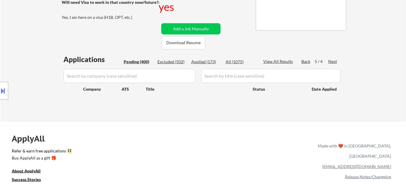
click at [142, 60] on div "Pending (400)" at bounding box center [138, 62] width 29 height 6
select select ""pending""
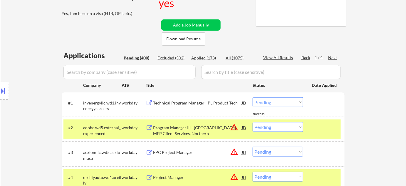
scroll to position [133, 0]
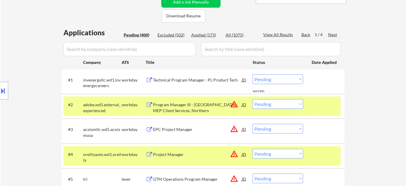
click at [191, 80] on div "Technical Program Manager - PL Product Tech" at bounding box center [197, 80] width 89 height 6
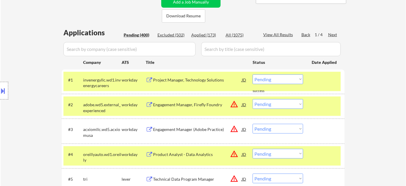
click at [97, 48] on div "Location Inclusions:" at bounding box center [52, 90] width 105 height 109
click at [136, 47] on input "input" at bounding box center [129, 49] width 132 height 14
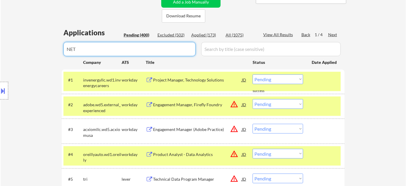
type input "NETA"
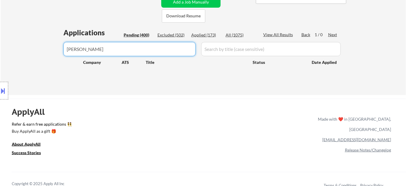
drag, startPoint x: 139, startPoint y: 45, endPoint x: 0, endPoint y: 51, distance: 139.3
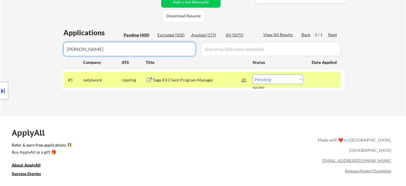
type input "neta"
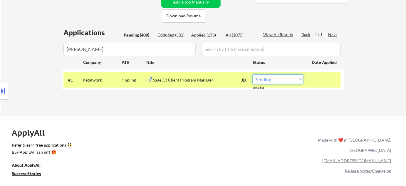
drag, startPoint x: 267, startPoint y: 77, endPoint x: 271, endPoint y: 83, distance: 6.7
click at [267, 77] on select "Choose an option... Pending Applied Excluded (Questions) Excluded (Expired) Exc…" at bounding box center [278, 79] width 51 height 10
select select ""excluded__bad_match_""
click at [253, 74] on select "Choose an option... Pending Applied Excluded (Questions) Excluded (Expired) Exc…" at bounding box center [278, 79] width 51 height 10
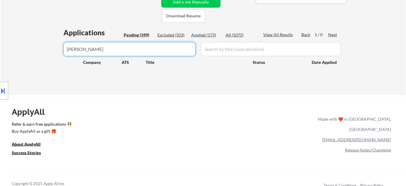
drag, startPoint x: 119, startPoint y: 48, endPoint x: 0, endPoint y: 48, distance: 118.7
type input "agile"
select select ""pending""
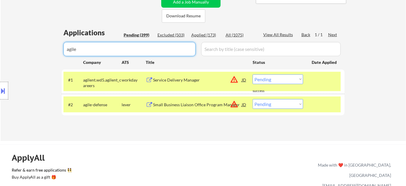
type input "agile"
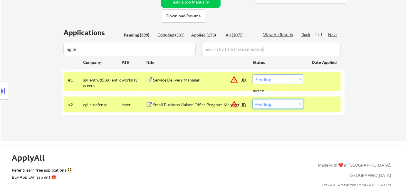
click at [272, 103] on select "Choose an option... Pending Applied Excluded (Questions) Excluded (Expired) Exc…" at bounding box center [278, 104] width 51 height 10
select select ""excluded__bad_match_""
click at [253, 99] on select "Choose an option... Pending Applied Excluded (Questions) Excluded (Expired) Exc…" at bounding box center [278, 104] width 51 height 10
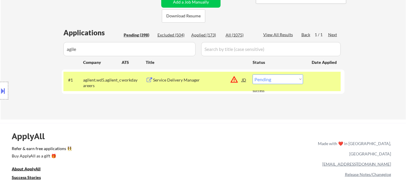
drag, startPoint x: 88, startPoint y: 52, endPoint x: 0, endPoint y: 58, distance: 88.0
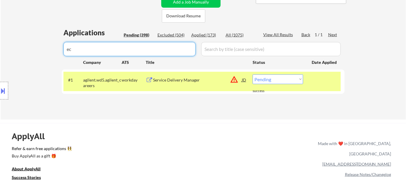
type input "ech"
select select ""pending""
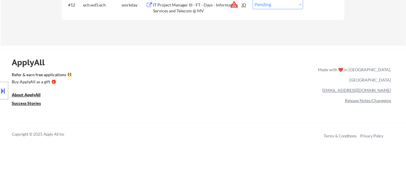
scroll to position [400, 0]
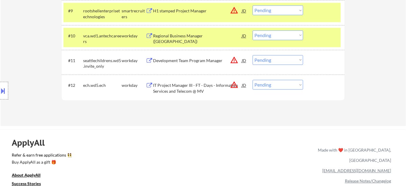
type input "ech"
click at [273, 83] on select "Choose an option... Pending Applied Excluded (Questions) Excluded (Expired) Exc…" at bounding box center [278, 85] width 51 height 10
select select ""excluded__bad_match_""
click at [253, 80] on select "Choose an option... Pending Applied Excluded (Questions) Excluded (Expired) Exc…" at bounding box center [278, 85] width 51 height 10
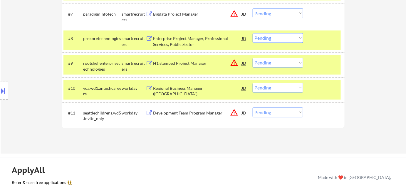
scroll to position [347, 0]
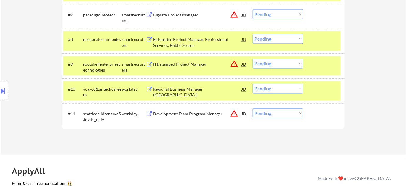
click at [175, 64] on div "H1 stamped Project Manager" at bounding box center [197, 64] width 89 height 6
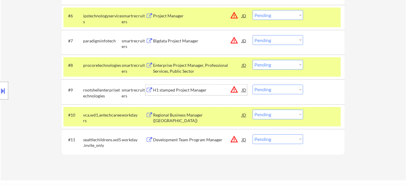
scroll to position [320, 0]
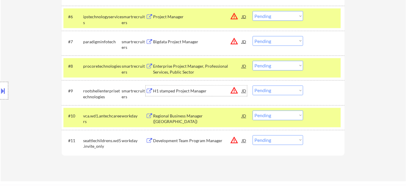
click at [179, 71] on div "Enterprise Project Manager, Professional Services, Public Sector" at bounding box center [197, 68] width 89 height 11
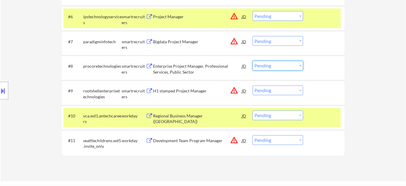
click at [286, 66] on select "Choose an option... Pending Applied Excluded (Questions) Excluded (Expired) Exc…" at bounding box center [278, 66] width 51 height 10
click at [253, 61] on select "Choose an option... Pending Applied Excluded (Questions) Excluded (Expired) Exc…" at bounding box center [278, 66] width 51 height 10
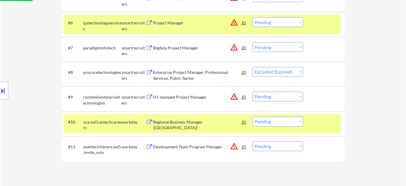
scroll to position [294, 0]
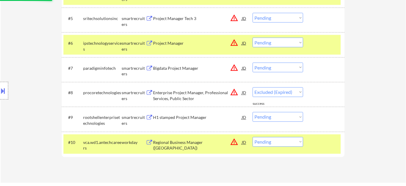
select select ""pending""
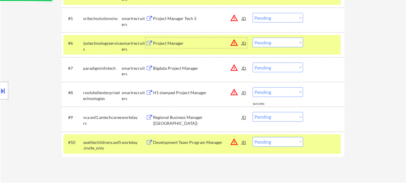
click at [165, 44] on div "Project Manager" at bounding box center [197, 43] width 89 height 6
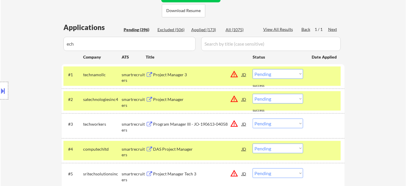
scroll to position [133, 0]
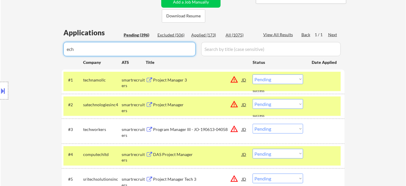
drag, startPoint x: 106, startPoint y: 48, endPoint x: 0, endPoint y: 48, distance: 106.3
type input "dyna"
select select ""pending""
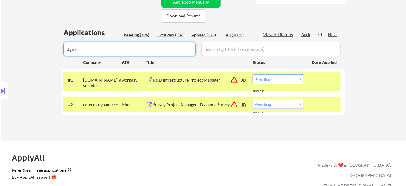
type input "dyna"
click at [268, 102] on select "Choose an option... Pending Applied Excluded (Questions) Excluded (Expired) Exc…" at bounding box center [278, 104] width 51 height 10
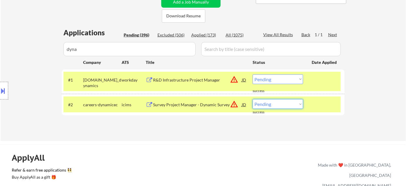
select select ""excluded__bad_match_""
click at [253, 99] on select "Choose an option... Pending Applied Excluded (Questions) Excluded (Expired) Exc…" at bounding box center [278, 104] width 51 height 10
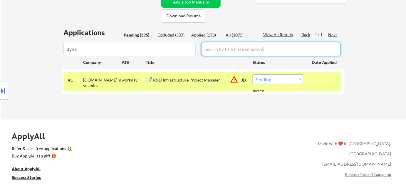
drag, startPoint x: 115, startPoint y: 41, endPoint x: 0, endPoint y: 46, distance: 115.5
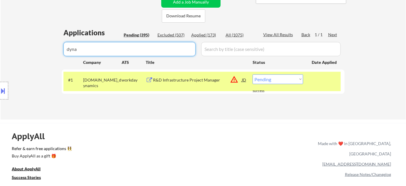
drag, startPoint x: 96, startPoint y: 51, endPoint x: 21, endPoint y: 52, distance: 75.2
type input "u"
type input "in"
select select ""pending""
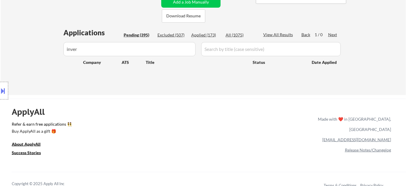
click at [103, 48] on div "Location Inclusions:" at bounding box center [52, 90] width 105 height 109
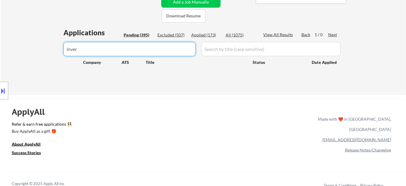
click at [126, 54] on input "input" at bounding box center [129, 49] width 132 height 14
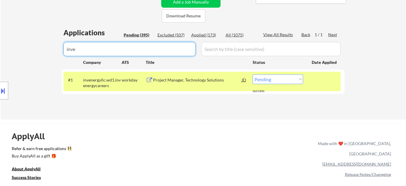
type input "inve"
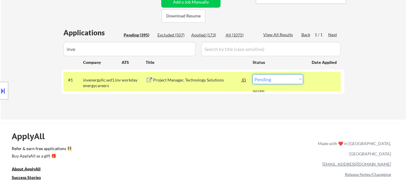
drag, startPoint x: 291, startPoint y: 77, endPoint x: 292, endPoint y: 83, distance: 6.2
click at [291, 77] on select "Choose an option... Pending Applied Excluded (Questions) Excluded (Expired) Exc…" at bounding box center [278, 79] width 51 height 10
select select ""excluded__bad_match_""
click at [253, 74] on select "Choose an option... Pending Applied Excluded (Questions) Excluded (Expired) Exc…" at bounding box center [278, 79] width 51 height 10
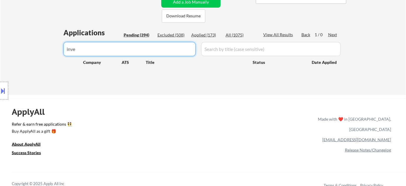
drag, startPoint x: 141, startPoint y: 43, endPoint x: 61, endPoint y: 55, distance: 80.1
type input "i"
select select ""pending""
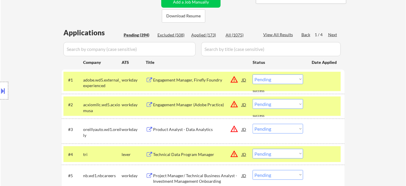
click at [125, 44] on input "input" at bounding box center [129, 49] width 132 height 14
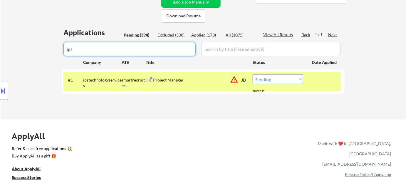
type input "ips"
click at [291, 80] on select "Choose an option... Pending Applied Excluded (Questions) Excluded (Expired) Exc…" at bounding box center [278, 79] width 51 height 10
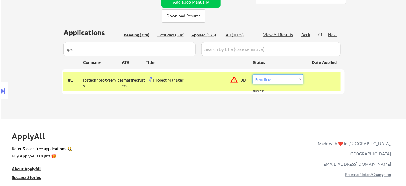
select select ""excluded__bad_match_""
click at [253, 74] on select "Choose an option... Pending Applied Excluded (Questions) Excluded (Expired) Exc…" at bounding box center [278, 79] width 51 height 10
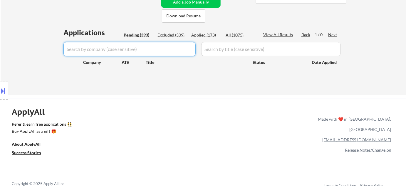
click at [136, 34] on div "Pending (393)" at bounding box center [138, 35] width 29 height 6
select select ""pending""
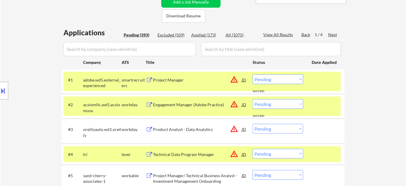
click at [143, 33] on div "Pending (393)" at bounding box center [138, 35] width 29 height 6
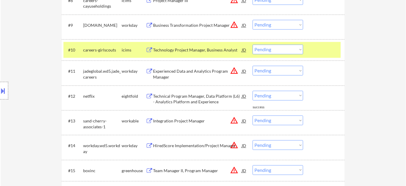
scroll to position [507, 0]
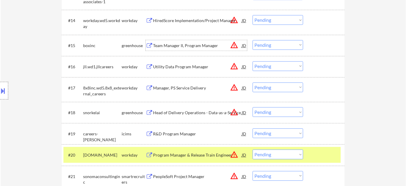
click at [189, 47] on div "Team Manager II, Program Manager" at bounding box center [197, 46] width 89 height 6
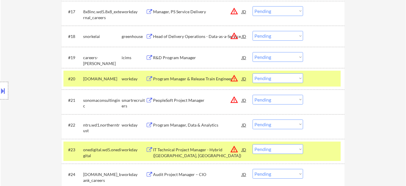
scroll to position [614, 0]
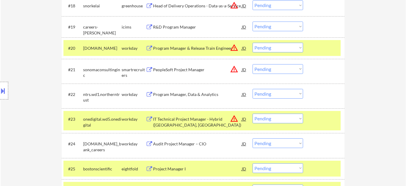
click at [195, 71] on div "PeopleSoft Project Manager" at bounding box center [197, 70] width 89 height 6
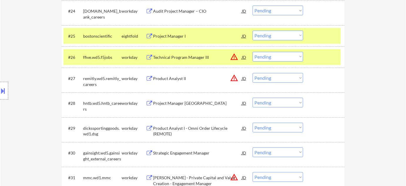
scroll to position [747, 0]
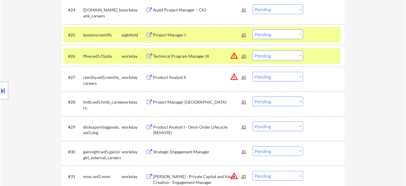
click at [166, 34] on div "Project Manager I" at bounding box center [197, 35] width 89 height 6
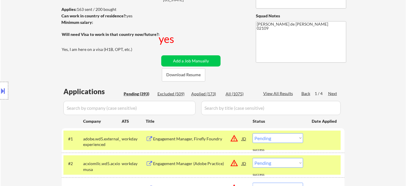
scroll to position [80, 0]
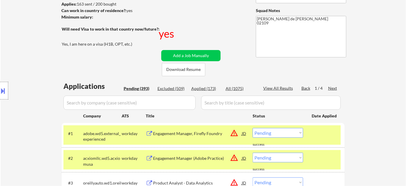
click at [135, 105] on input "input" at bounding box center [129, 102] width 132 height 14
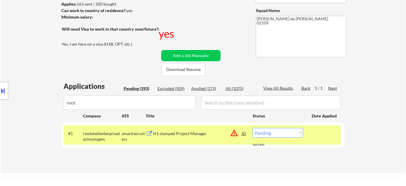
click at [2, 86] on button at bounding box center [3, 91] width 6 height 10
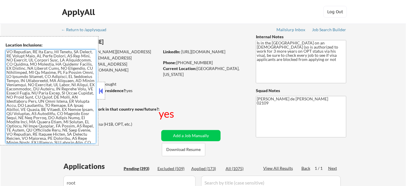
scroll to position [0, 0]
click at [102, 93] on button at bounding box center [101, 90] width 6 height 9
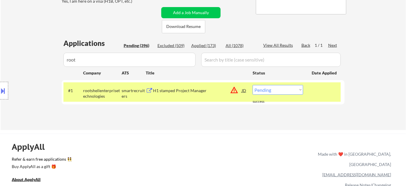
scroll to position [133, 0]
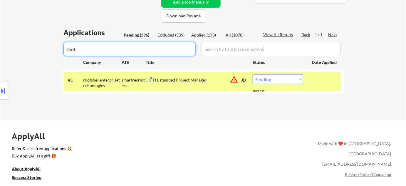
drag, startPoint x: 156, startPoint y: 45, endPoint x: 0, endPoint y: 68, distance: 158.0
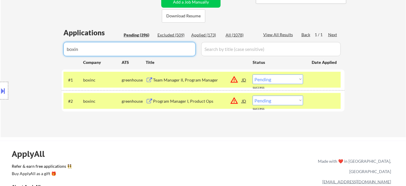
type input "boxin"
click at [278, 78] on select "Choose an option... Pending Applied Excluded (Questions) Excluded (Expired) Exc…" at bounding box center [278, 79] width 51 height 10
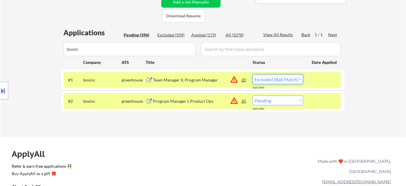
click at [253, 74] on select "Choose an option... Pending Applied Excluded (Questions) Excluded (Expired) Exc…" at bounding box center [278, 79] width 51 height 10
click at [195, 101] on div "Program Manager I, Product Ops" at bounding box center [197, 101] width 89 height 6
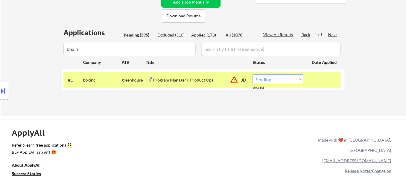
click at [294, 75] on select "Choose an option... Pending Applied Excluded (Questions) Excluded (Expired) Exc…" at bounding box center [278, 79] width 51 height 10
select select ""excluded__expired_""
click at [253, 74] on select "Choose an option... Pending Applied Excluded (Questions) Excluded (Expired) Exc…" at bounding box center [278, 79] width 51 height 10
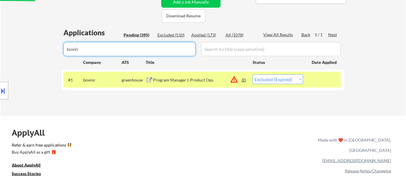
select select ""excluded__expired_""
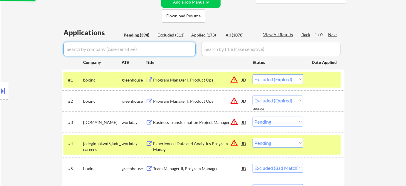
select select ""pending""
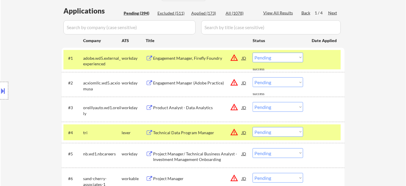
scroll to position [214, 0]
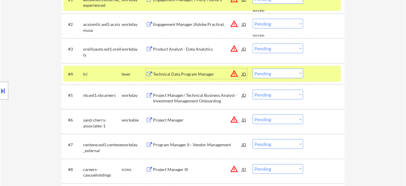
click at [196, 73] on div "Technical Data Program Manager" at bounding box center [197, 74] width 89 height 6
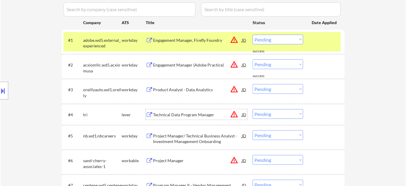
scroll to position [160, 0]
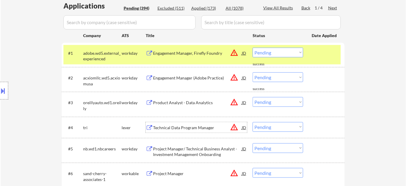
click at [274, 128] on select "Choose an option... Pending Applied Excluded (Questions) Excluded (Expired) Exc…" at bounding box center [278, 127] width 51 height 10
click at [253, 122] on select "Choose an option... Pending Applied Excluded (Questions) Excluded (Expired) Exc…" at bounding box center [278, 127] width 51 height 10
select select ""pending""
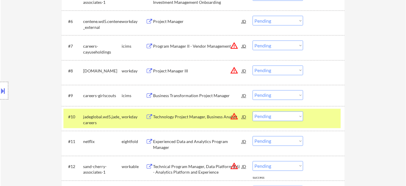
scroll to position [320, 0]
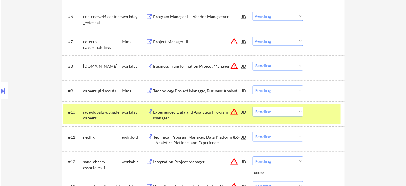
click at [208, 65] on div "Business Transformation Project Manager" at bounding box center [197, 66] width 89 height 6
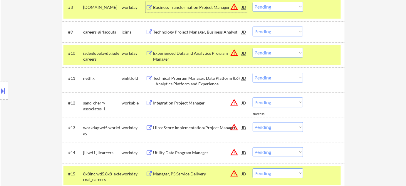
scroll to position [400, 0]
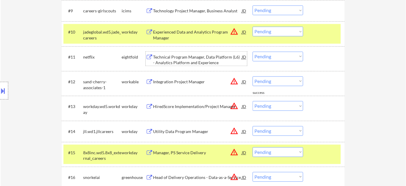
click at [181, 64] on div "Technical Program Manager, Data Platform (L6) - Analytics Platform and Experien…" at bounding box center [197, 59] width 89 height 11
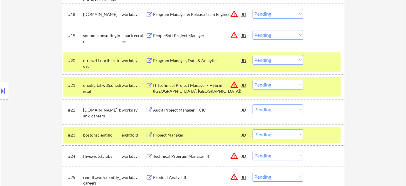
scroll to position [614, 0]
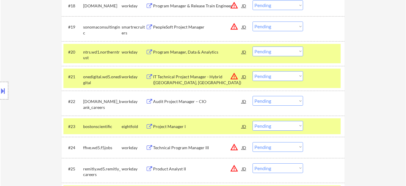
click at [190, 45] on div "#20 ntrs.wd1.northerntrust workday Program Manager, Data & Analytics JD warning…" at bounding box center [201, 53] width 277 height 19
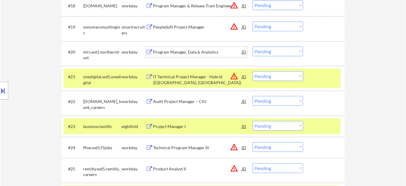
click at [189, 48] on div "Program Manager, Data & Analytics" at bounding box center [197, 51] width 89 height 11
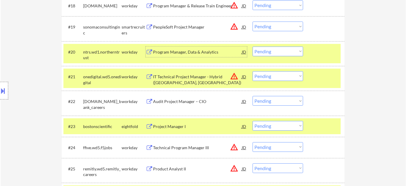
click at [283, 53] on select "Choose an option... Pending Applied Excluded (Questions) Excluded (Expired) Exc…" at bounding box center [278, 51] width 51 height 10
click at [253, 46] on select "Choose an option... Pending Applied Excluded (Questions) Excluded (Expired) Exc…" at bounding box center [278, 51] width 51 height 10
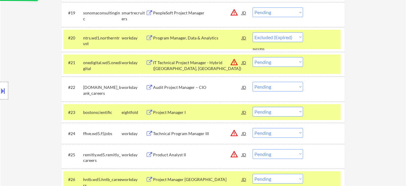
scroll to position [641, 0]
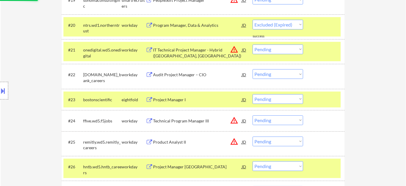
select select ""pending""
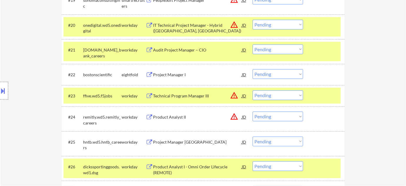
scroll to position [293, 0]
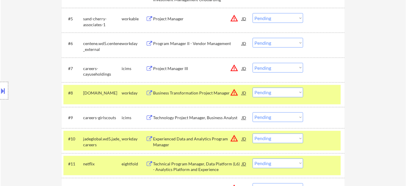
drag, startPoint x: 261, startPoint y: 92, endPoint x: 263, endPoint y: 95, distance: 4.1
click at [261, 92] on select "Choose an option... Pending Applied Excluded (Questions) Excluded (Expired) Exc…" at bounding box center [278, 93] width 51 height 10
click at [253, 88] on select "Choose an option... Pending Applied Excluded (Questions) Excluded (Expired) Exc…" at bounding box center [278, 93] width 51 height 10
select select ""pending""
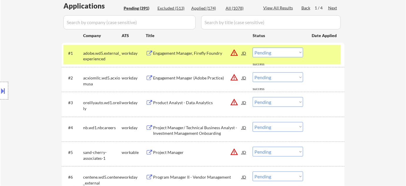
scroll to position [294, 0]
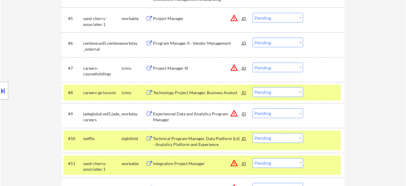
click at [280, 89] on select "Choose an option... Pending Applied Excluded (Questions) Excluded (Expired) Exc…" at bounding box center [278, 92] width 51 height 10
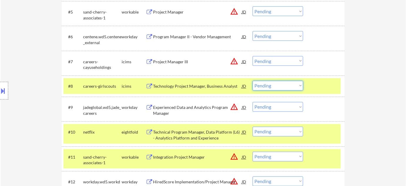
scroll to position [296, 0]
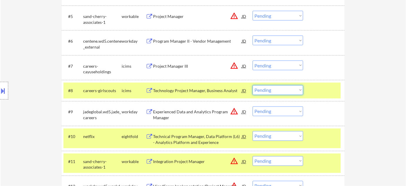
click at [275, 137] on select "Choose an option... Pending Applied Excluded (Questions) Excluded (Expired) Exc…" at bounding box center [278, 136] width 51 height 10
click at [253, 131] on select "Choose an option... Pending Applied Excluded (Questions) Excluded (Expired) Exc…" at bounding box center [278, 136] width 51 height 10
select select ""pending""
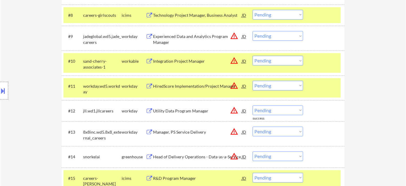
scroll to position [402, 0]
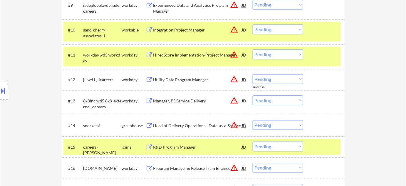
click at [191, 80] on div "Utility Data Program Manager" at bounding box center [197, 80] width 89 height 6
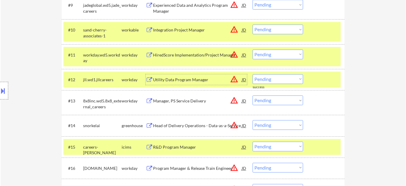
click at [286, 79] on select "Choose an option... Pending Applied Excluded (Questions) Excluded (Expired) Exc…" at bounding box center [278, 79] width 51 height 10
click at [253, 74] on select "Choose an option... Pending Applied Excluded (Questions) Excluded (Expired) Exc…" at bounding box center [278, 79] width 51 height 10
select select ""pending""
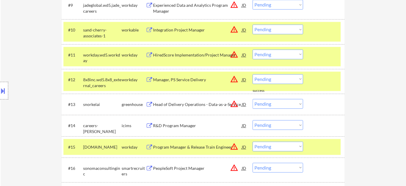
click at [197, 102] on div "Head of Delivery Operations - Data-as-a-Service" at bounding box center [197, 104] width 89 height 6
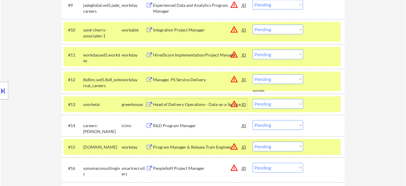
click at [277, 103] on select "Choose an option... Pending Applied Excluded (Questions) Excluded (Expired) Exc…" at bounding box center [278, 104] width 51 height 10
click at [253, 99] on select "Choose an option... Pending Applied Excluded (Questions) Excluded (Expired) Exc…" at bounding box center [278, 104] width 51 height 10
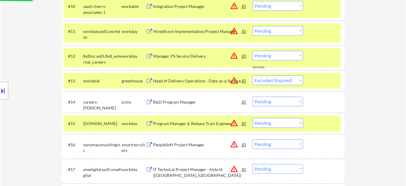
scroll to position [483, 0]
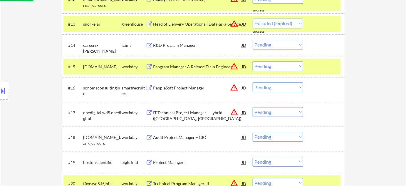
select select ""pending""
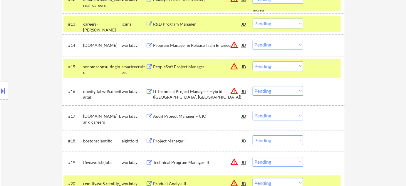
click at [174, 42] on div "Program Manager & Release Train Engineer" at bounding box center [197, 45] width 89 height 11
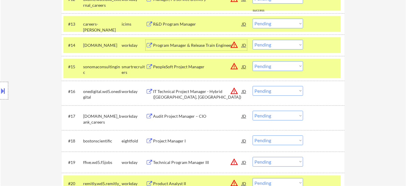
click at [264, 40] on select "Choose an option... Pending Applied Excluded (Questions) Excluded (Expired) Exc…" at bounding box center [278, 45] width 51 height 10
click at [253, 40] on select "Choose an option... Pending Applied Excluded (Questions) Excluded (Expired) Exc…" at bounding box center [278, 45] width 51 height 10
select select ""pending""
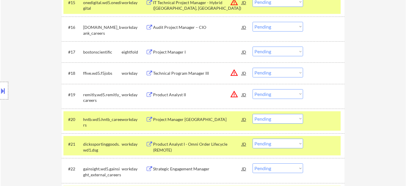
scroll to position [589, 0]
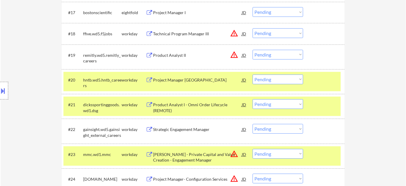
click at [182, 107] on div "Product Analyst I - Omni Order Lifecycle (REMOTE)" at bounding box center [197, 107] width 89 height 11
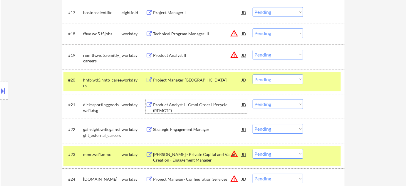
drag, startPoint x: 273, startPoint y: 108, endPoint x: 276, endPoint y: 106, distance: 3.5
click at [273, 108] on select "Choose an option... Pending Applied Excluded (Questions) Excluded (Expired) Exc…" at bounding box center [278, 104] width 51 height 10
click at [253, 99] on select "Choose an option... Pending Applied Excluded (Questions) Excluded (Expired) Exc…" at bounding box center [278, 104] width 51 height 10
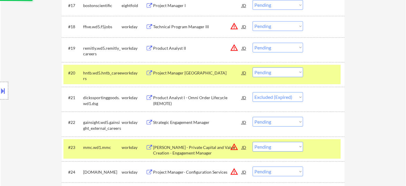
scroll to position [670, 0]
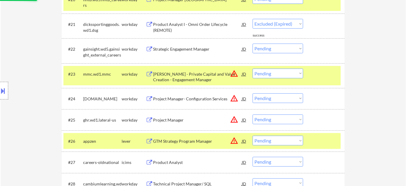
select select ""pending""
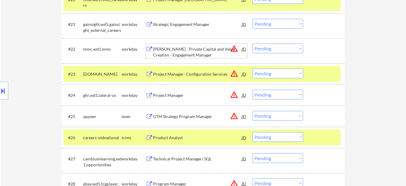
click at [179, 54] on div "Oliver Wyman - Private Capital and Value Creation - Engagement Manager" at bounding box center [197, 51] width 89 height 11
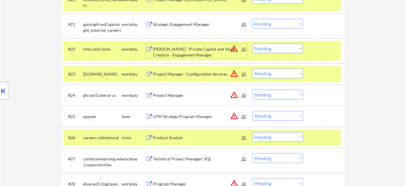
click at [179, 70] on div "Project Manager- Configuration Services" at bounding box center [197, 73] width 89 height 11
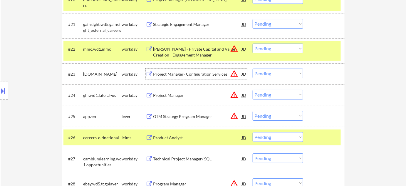
click at [170, 95] on div "Project Manager" at bounding box center [197, 95] width 89 height 6
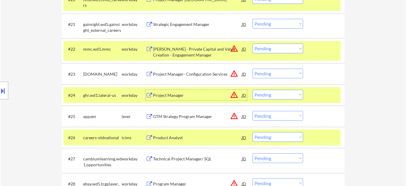
click at [183, 118] on div "GTM Strategy Program Manager" at bounding box center [197, 116] width 89 height 6
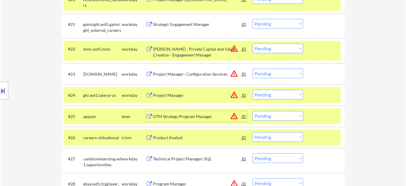
click at [290, 67] on div "#23 cdw.wd5.careers workday Project Manager- Configuration Services JD warning_…" at bounding box center [201, 74] width 277 height 16
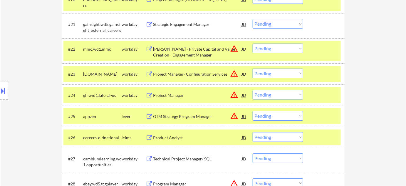
click at [290, 71] on select "Choose an option... Pending Applied Excluded (Questions) Excluded (Expired) Exc…" at bounding box center [278, 73] width 51 height 10
click at [253, 68] on select "Choose an option... Pending Applied Excluded (Questions) Excluded (Expired) Exc…" at bounding box center [278, 73] width 51 height 10
select select ""pending""
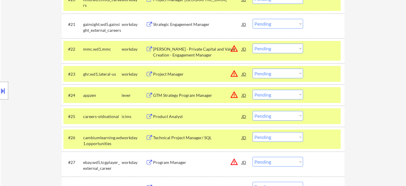
click at [271, 98] on select "Choose an option... Pending Applied Excluded (Questions) Excluded (Expired) Exc…" at bounding box center [278, 95] width 51 height 10
click at [253, 90] on select "Choose an option... Pending Applied Excluded (Questions) Excluded (Expired) Exc…" at bounding box center [278, 95] width 51 height 10
select select ""pending""
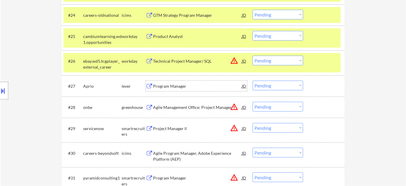
click at [175, 84] on div "Program Manager" at bounding box center [197, 86] width 89 height 6
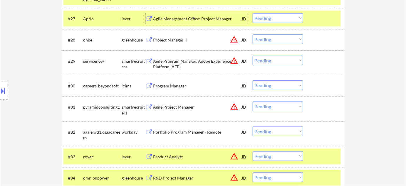
scroll to position [830, 0]
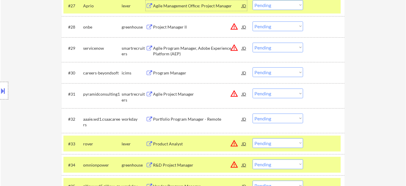
click at [163, 43] on div "Agile Program Manager, Adobe Experience Platform (AEP)" at bounding box center [197, 50] width 89 height 14
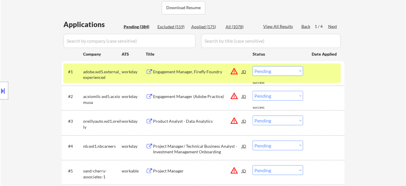
scroll to position [109, 0]
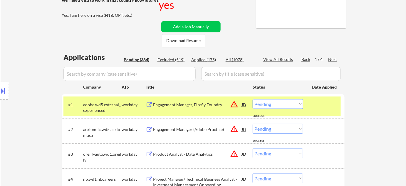
click at [203, 60] on div "Applied (175)" at bounding box center [205, 60] width 29 height 6
click at [187, 75] on input "input" at bounding box center [129, 74] width 132 height 14
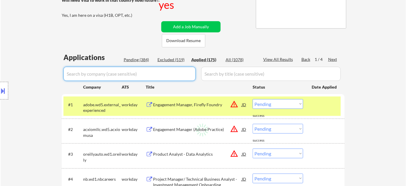
select select ""applied""
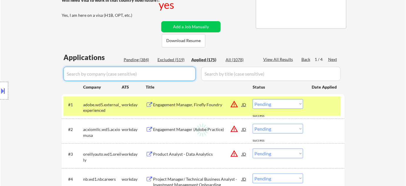
select select ""applied""
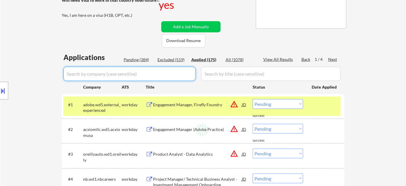
select select ""applied""
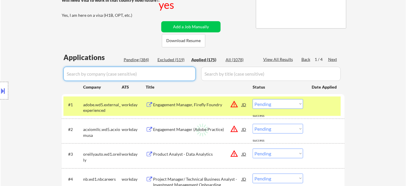
select select ""applied""
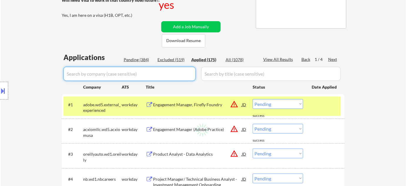
select select ""applied""
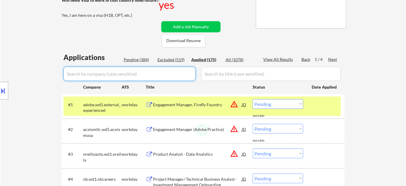
select select ""applied""
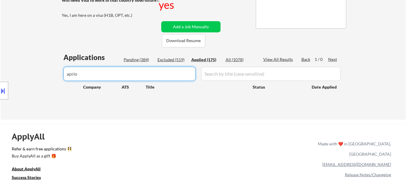
click at [131, 59] on div "Pending (384)" at bounding box center [138, 60] width 29 height 6
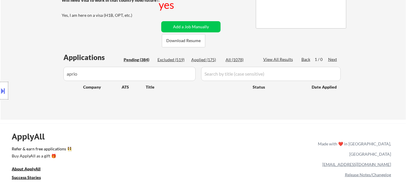
click at [128, 73] on input "input" at bounding box center [129, 74] width 132 height 14
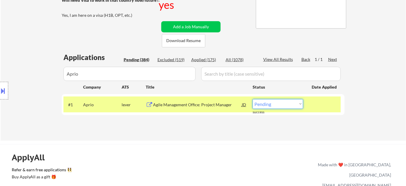
click at [273, 103] on select "Choose an option... Pending Applied Excluded (Questions) Excluded (Expired) Exc…" at bounding box center [278, 104] width 51 height 10
click at [253, 99] on select "Choose an option... Pending Applied Excluded (Questions) Excluded (Expired) Exc…" at bounding box center [278, 104] width 51 height 10
drag, startPoint x: 26, startPoint y: 84, endPoint x: 0, endPoint y: 84, distance: 26.1
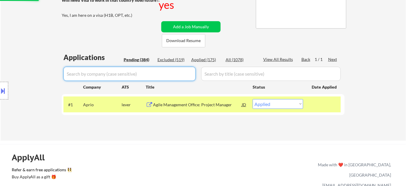
click at [138, 58] on div "Pending (384)" at bounding box center [138, 60] width 29 height 6
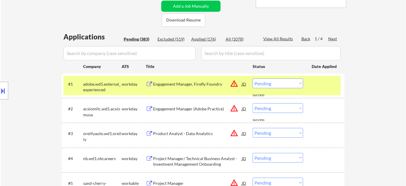
scroll to position [189, 0]
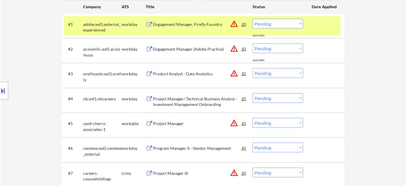
click at [0, 88] on button at bounding box center [3, 91] width 6 height 10
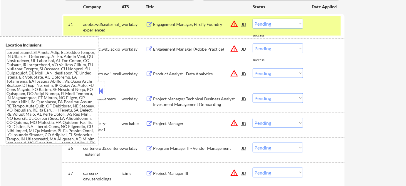
scroll to position [149, 0]
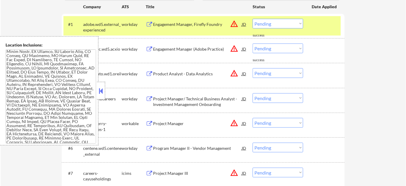
click at [103, 89] on button at bounding box center [101, 90] width 6 height 9
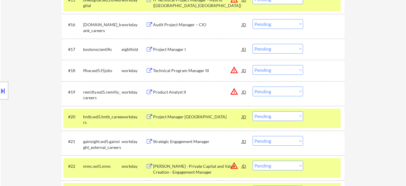
scroll to position [563, 0]
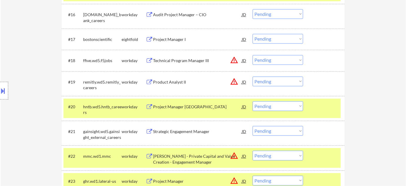
click at [273, 157] on select "Choose an option... Pending Applied Excluded (Questions) Excluded (Expired) Exc…" at bounding box center [278, 155] width 51 height 10
click at [253, 150] on select "Choose an option... Pending Applied Excluded (Questions) Excluded (Expired) Exc…" at bounding box center [278, 155] width 51 height 10
click at [1, 89] on button at bounding box center [3, 91] width 6 height 10
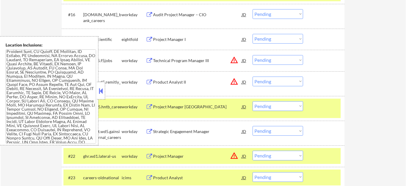
scroll to position [753, 0]
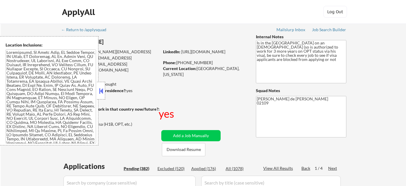
select select ""pending""
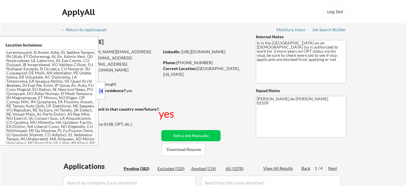
select select ""pending""
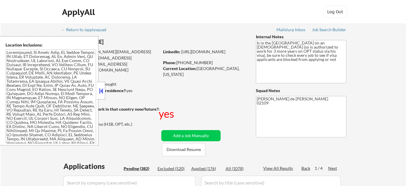
select select ""pending""
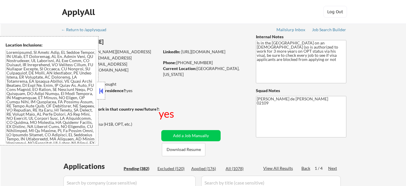
select select ""pending""
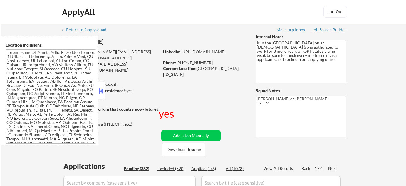
select select ""pending""
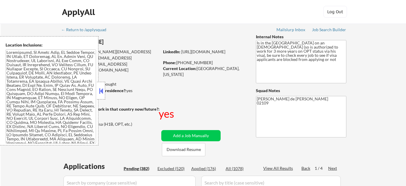
select select ""pending""
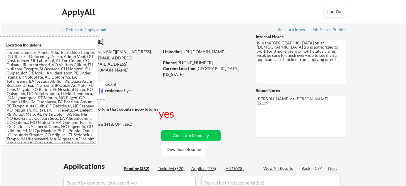
select select ""pending""
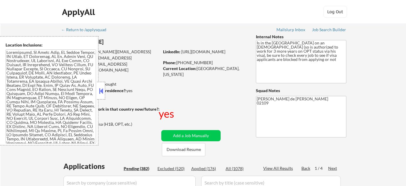
select select ""pending""
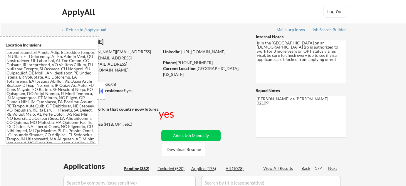
select select ""pending""
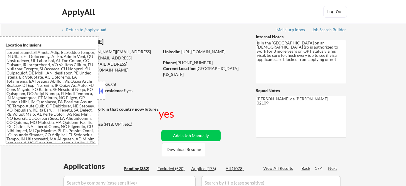
select select ""pending""
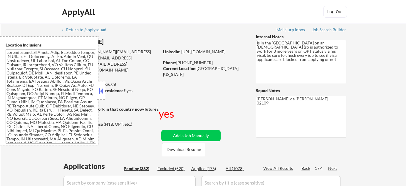
select select ""pending""
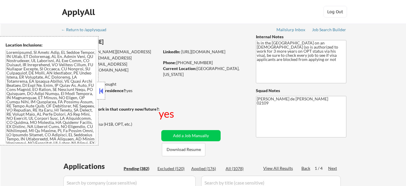
select select ""pending""
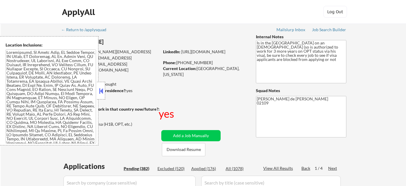
select select ""pending""
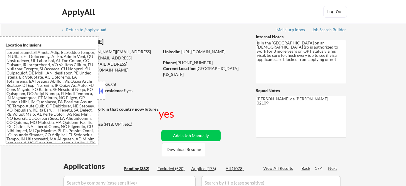
select select ""pending""
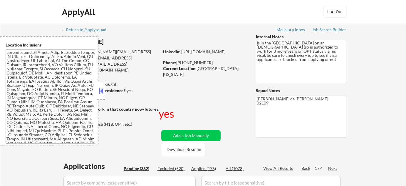
select select ""pending""
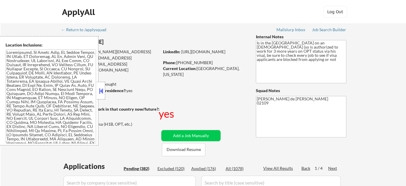
select select ""pending""
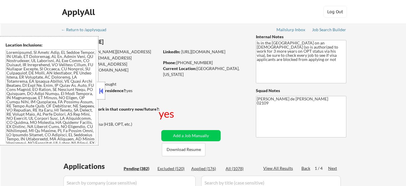
select select ""pending""
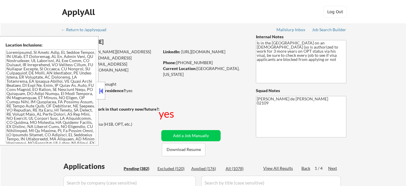
select select ""pending""
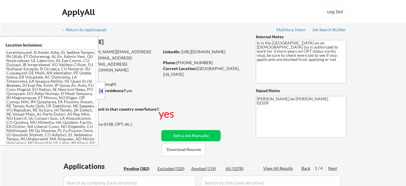
select select ""pending""
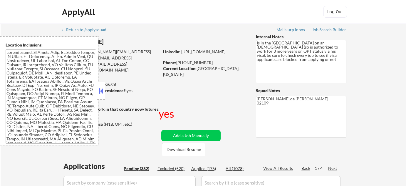
select select ""pending""
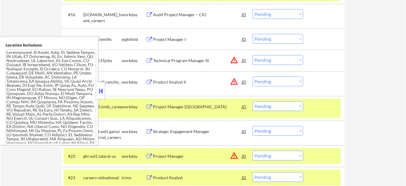
scroll to position [753, 0]
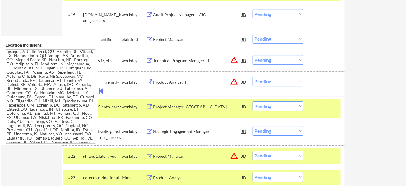
click at [100, 92] on button at bounding box center [101, 90] width 6 height 9
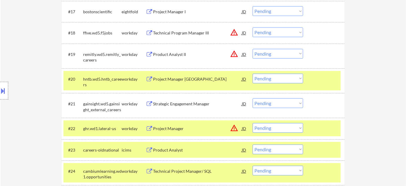
scroll to position [616, 0]
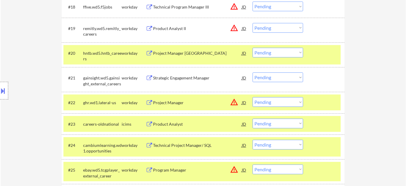
click at [293, 102] on select "Choose an option... Pending Applied Excluded (Questions) Excluded (Expired) Exc…" at bounding box center [278, 102] width 51 height 10
click at [253, 97] on select "Choose an option... Pending Applied Excluded (Questions) Excluded (Expired) Exc…" at bounding box center [278, 102] width 51 height 10
select select ""pending""
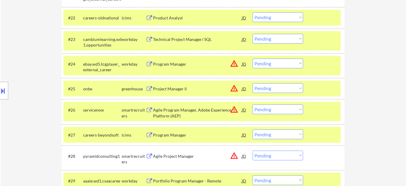
scroll to position [723, 0]
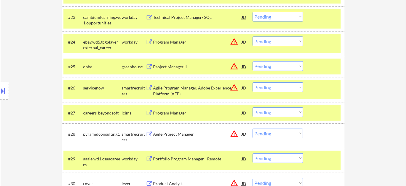
click at [263, 85] on select "Choose an option... Pending Applied Excluded (Questions) Excluded (Expired) Exc…" at bounding box center [278, 87] width 51 height 10
click at [253, 82] on select "Choose an option... Pending Applied Excluded (Questions) Excluded (Expired) Exc…" at bounding box center [278, 87] width 51 height 10
select select ""pending""
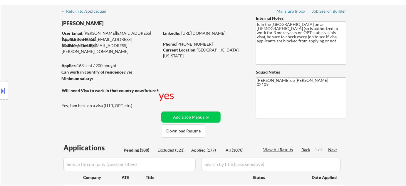
scroll to position [26, 0]
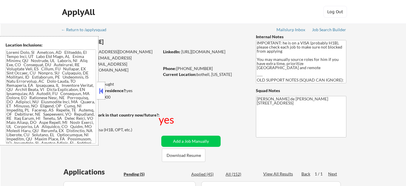
select select ""pending""
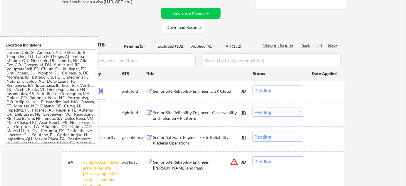
scroll to position [133, 0]
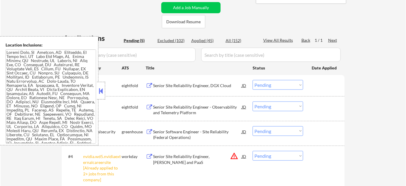
click at [102, 88] on button at bounding box center [101, 90] width 6 height 9
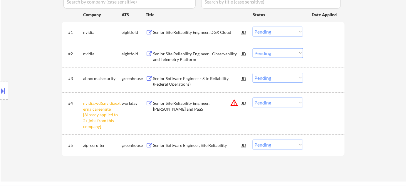
scroll to position [187, 0]
click at [268, 103] on select "Choose an option... Pending Applied Excluded (Questions) Excluded (Expired) Exc…" at bounding box center [278, 102] width 51 height 10
click at [253, 97] on select "Choose an option... Pending Applied Excluded (Questions) Excluded (Expired) Exc…" at bounding box center [278, 102] width 51 height 10
select select ""pending""
